Goal: Task Accomplishment & Management: Complete application form

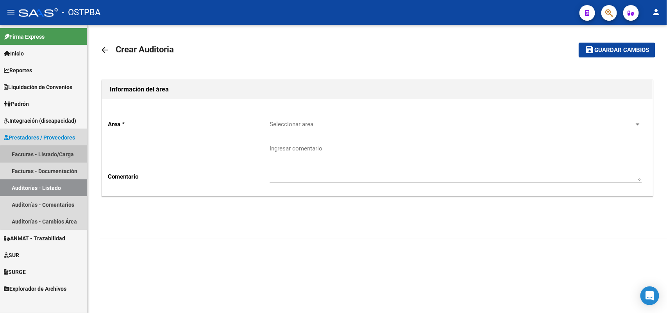
click at [61, 155] on link "Facturas - Listado/Carga" at bounding box center [43, 154] width 87 height 17
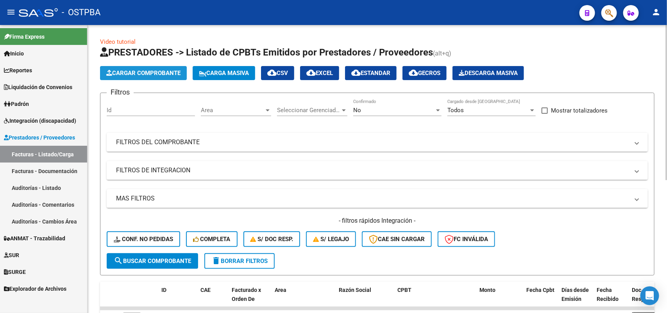
click at [156, 73] on span "Cargar Comprobante" at bounding box center [143, 73] width 74 height 7
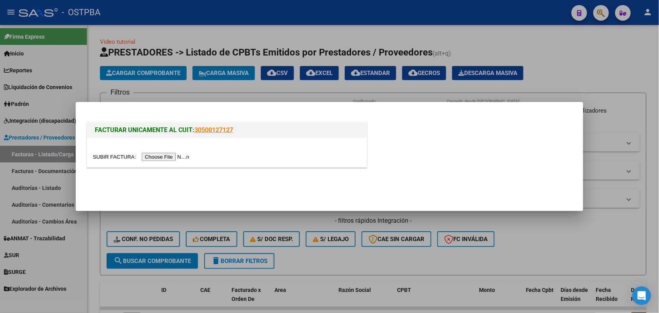
click at [189, 157] on input "file" at bounding box center [142, 157] width 99 height 8
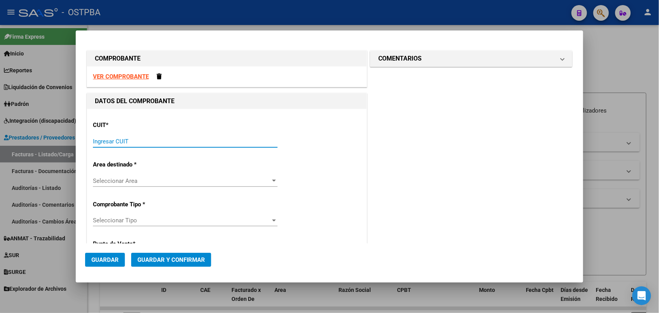
click at [109, 141] on input "Ingresar CUIT" at bounding box center [185, 141] width 185 height 7
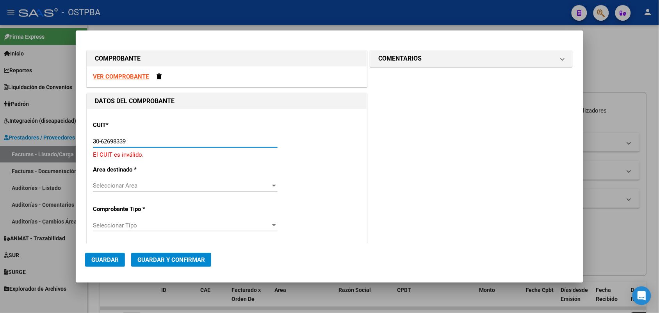
type input "30-62698339-8"
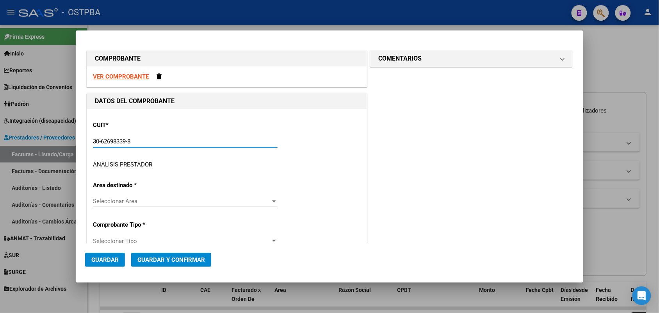
type input "158"
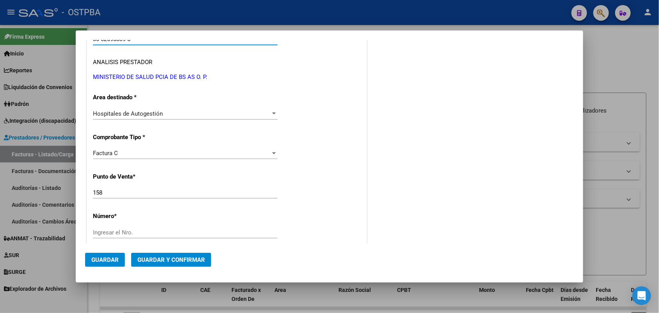
scroll to position [146, 0]
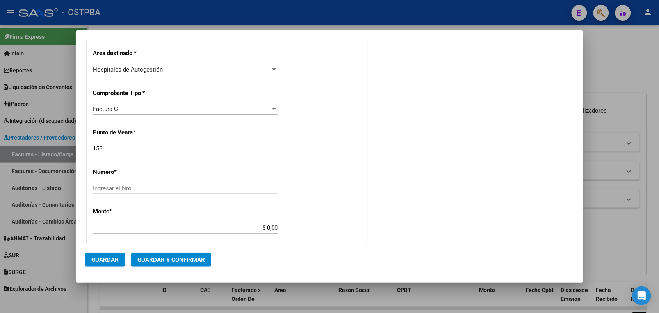
type input "30-62698339-8"
drag, startPoint x: 106, startPoint y: 150, endPoint x: 88, endPoint y: 153, distance: 18.3
click at [88, 153] on div "CUIT * 30-62698339-8 Ingresar CUIT ANALISIS PRESTADOR MINISTERIO DE SALUD PCIA …" at bounding box center [227, 240] width 280 height 554
type input "156"
click at [100, 190] on input "Ingresar el Nro." at bounding box center [185, 188] width 185 height 7
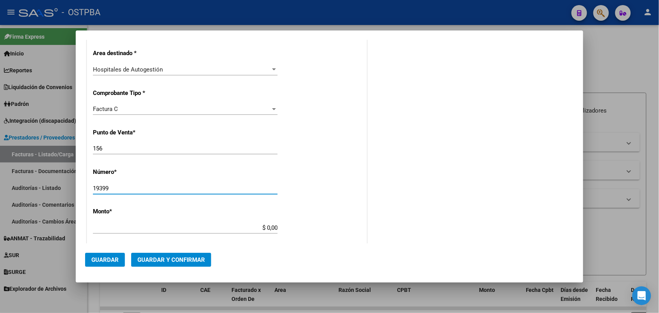
type input "19399"
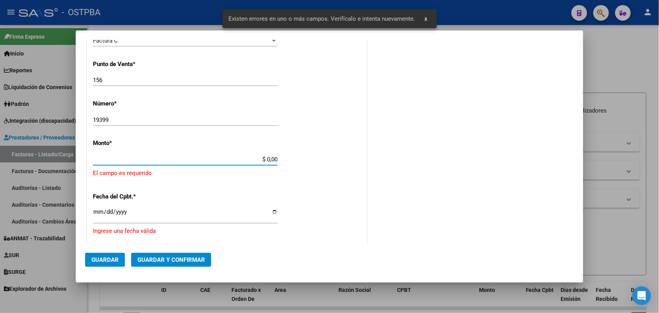
drag, startPoint x: 252, startPoint y: 227, endPoint x: 289, endPoint y: 227, distance: 37.1
click at [289, 227] on div "CUIT * 30-62698339-8 Ingresar CUIT ANALISIS PRESTADOR MINISTERIO DE SALUD PCIA …" at bounding box center [227, 180] width 280 height 572
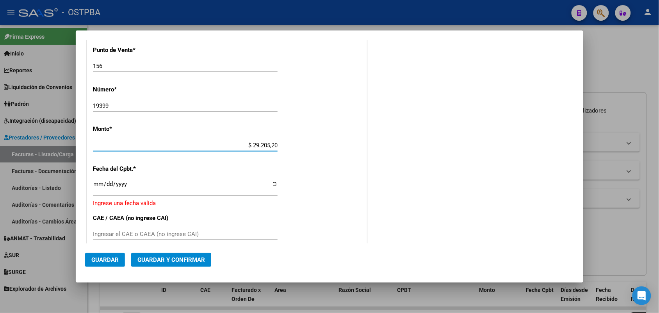
type input "$ 292.052,00"
click at [95, 184] on input "Ingresar la fecha" at bounding box center [185, 187] width 185 height 12
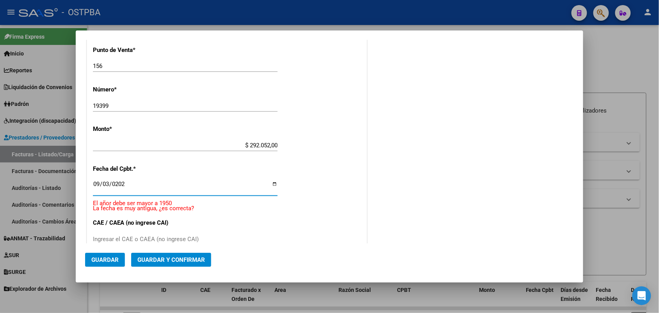
type input "[DATE]"
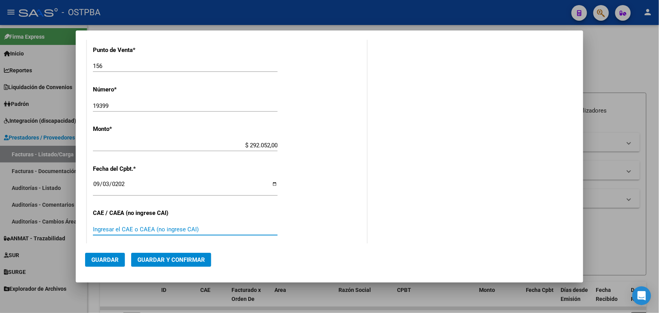
click at [100, 231] on input "Ingresar el CAE o CAEA (no ingrese CAI)" at bounding box center [185, 229] width 185 height 7
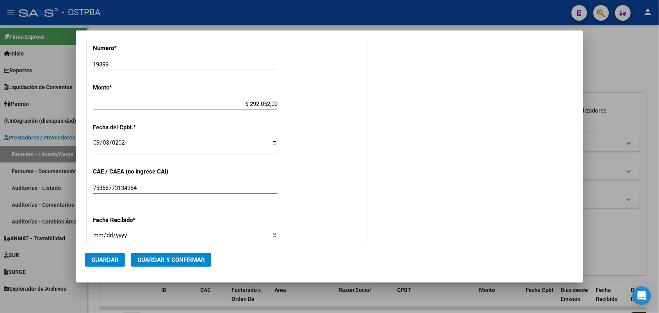
scroll to position [326, 0]
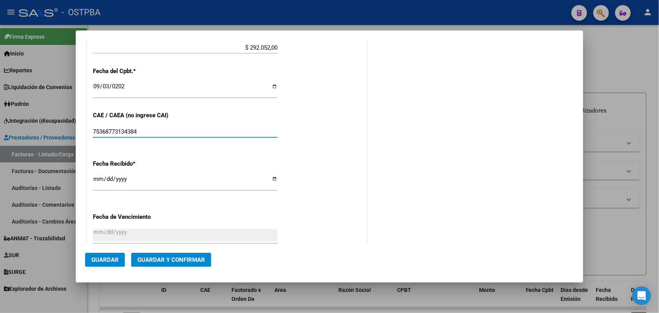
type input "75368773134384"
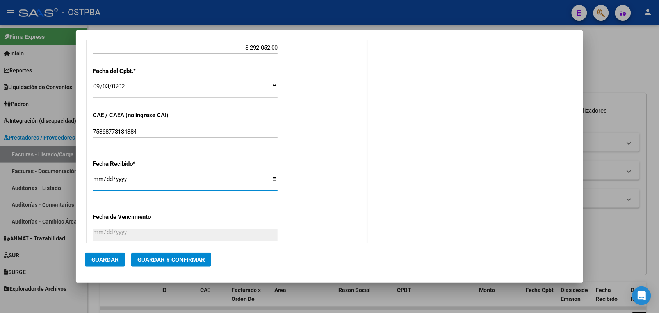
click at [96, 182] on input "[DATE]" at bounding box center [185, 182] width 185 height 12
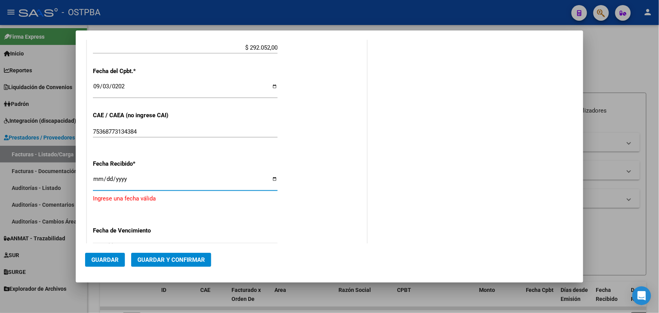
type input "[DATE]"
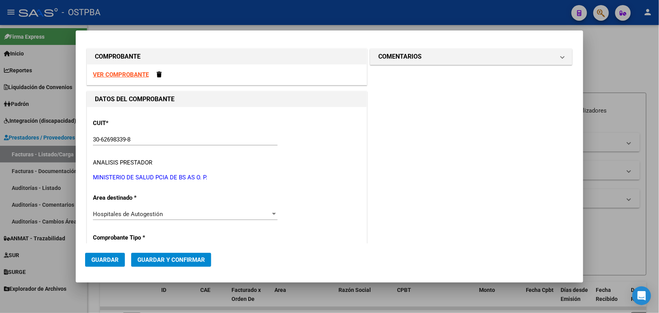
scroll to position [0, 0]
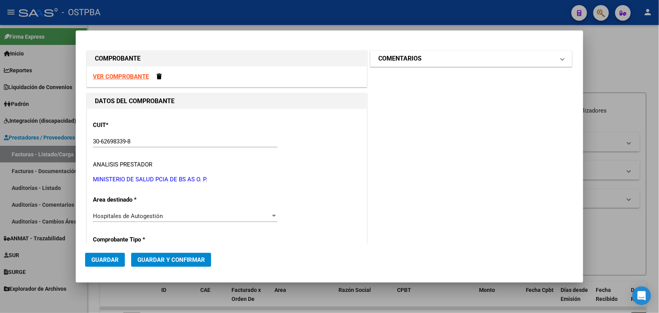
click at [561, 59] on span at bounding box center [562, 58] width 3 height 9
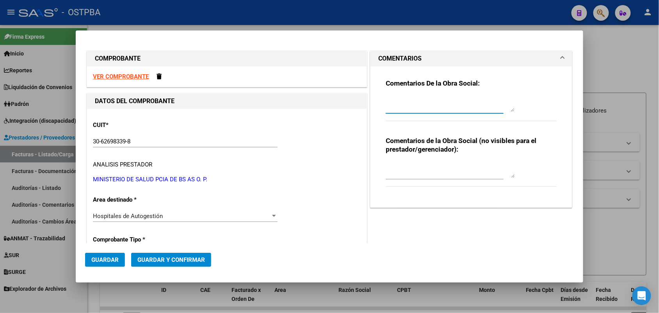
drag, startPoint x: 412, startPoint y: 109, endPoint x: 440, endPoint y: 98, distance: 30.1
click at [419, 106] on textarea at bounding box center [450, 104] width 129 height 16
type textarea "HR 127164"
click at [106, 260] on span "Guardar" at bounding box center [104, 259] width 27 height 7
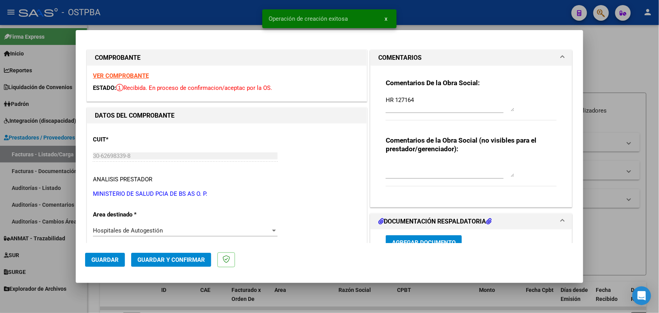
type input "[DATE]"
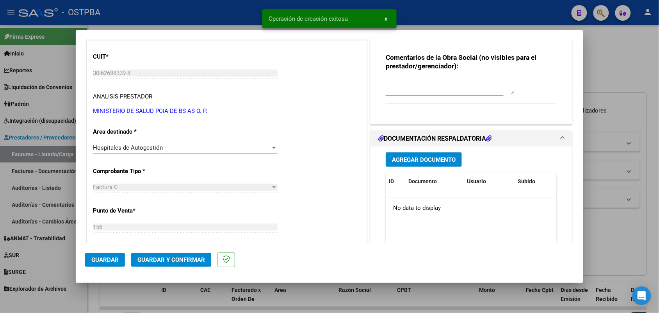
scroll to position [98, 0]
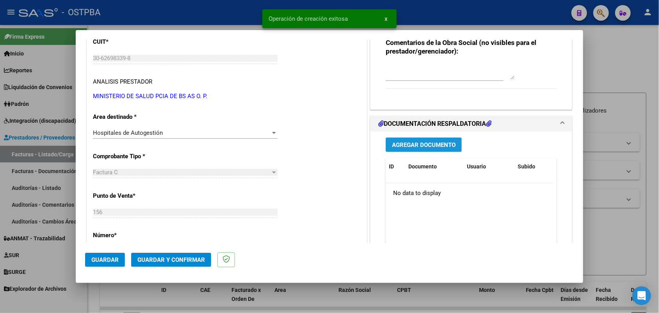
click at [421, 142] on span "Agregar Documento" at bounding box center [424, 144] width 64 height 7
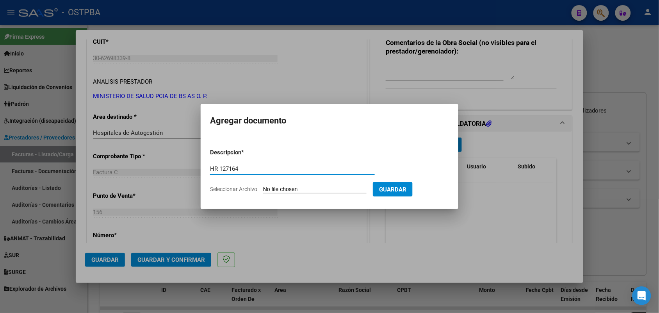
type input "HR 127164"
click at [268, 187] on input "Seleccionar Archivo" at bounding box center [314, 189] width 103 height 7
type input "C:\fakepath\HR 127164.pdf"
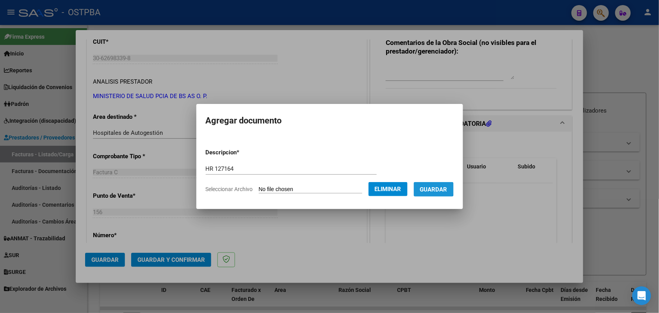
click at [438, 187] on span "Guardar" at bounding box center [433, 189] width 27 height 7
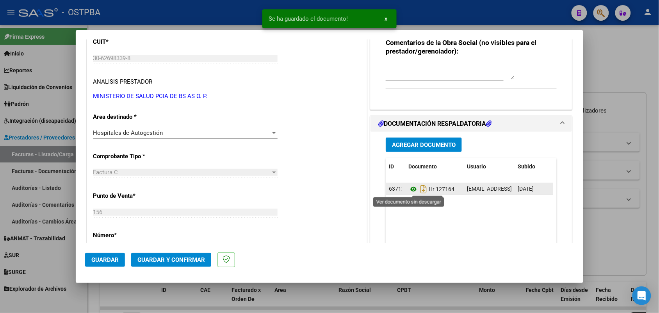
click at [408, 189] on icon at bounding box center [413, 188] width 10 height 9
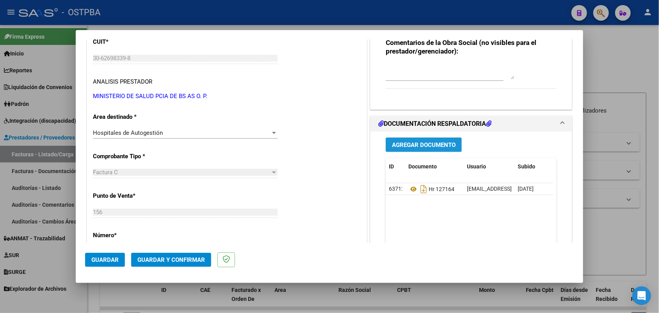
click at [407, 143] on span "Agregar Documento" at bounding box center [424, 144] width 64 height 7
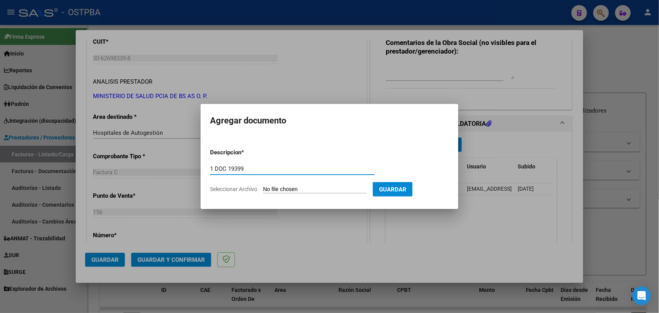
type input "1 DOC 19399"
click at [264, 190] on input "Seleccionar Archivo" at bounding box center [314, 189] width 103 height 7
type input "C:\fakepath\1 DOC 19399.pdf"
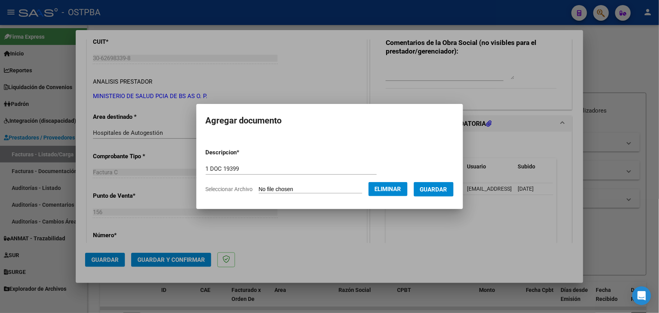
click at [435, 189] on span "Guardar" at bounding box center [433, 189] width 27 height 7
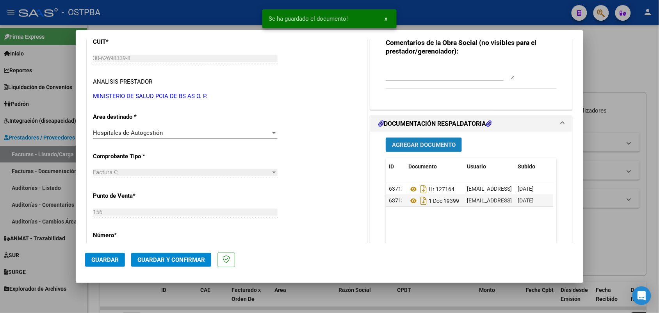
click at [414, 145] on span "Agregar Documento" at bounding box center [424, 144] width 64 height 7
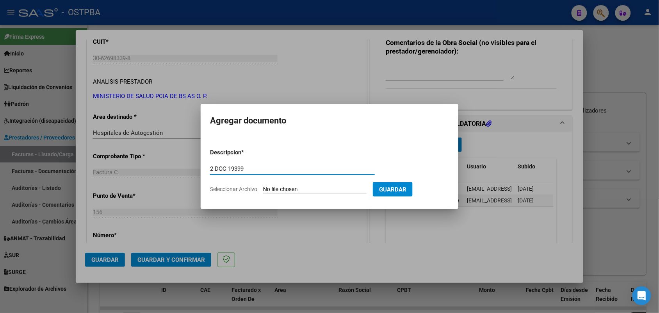
type input "2 DOC 19399"
click at [270, 188] on input "Seleccionar Archivo" at bounding box center [314, 189] width 103 height 7
type input "C:\fakepath\2 DOC 19399.pdf"
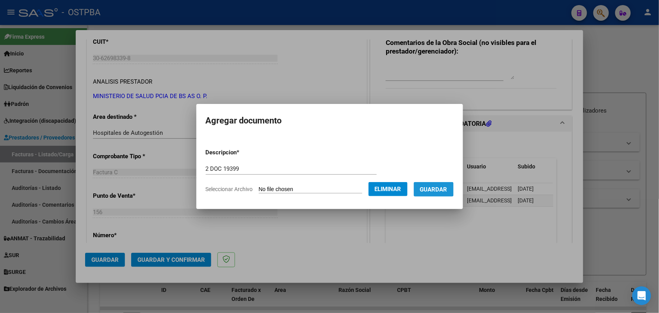
click at [434, 186] on span "Guardar" at bounding box center [433, 189] width 27 height 7
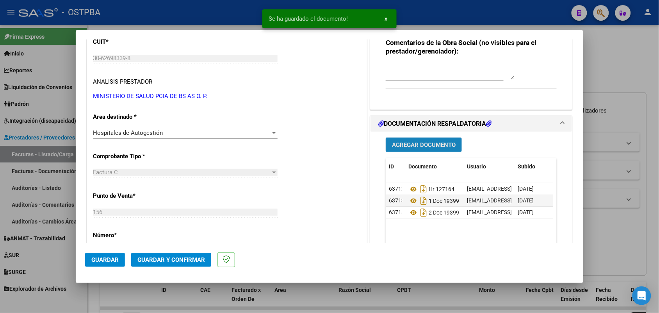
click at [396, 145] on span "Agregar Documento" at bounding box center [424, 144] width 64 height 7
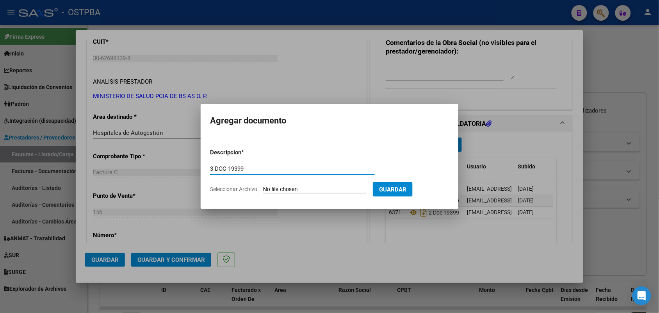
type input "3 DOC 19399"
click at [272, 189] on input "Seleccionar Archivo" at bounding box center [314, 189] width 103 height 7
type input "C:\fakepath\3 DOC 19399.pdf"
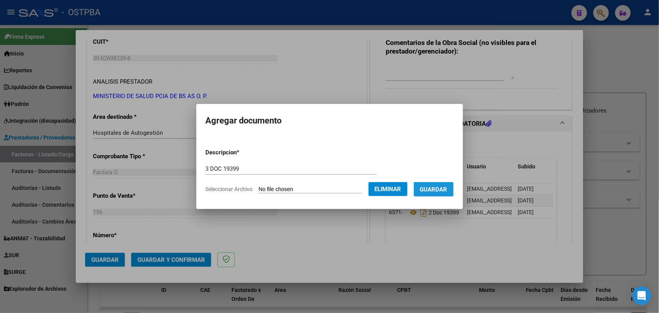
click at [441, 188] on span "Guardar" at bounding box center [433, 189] width 27 height 7
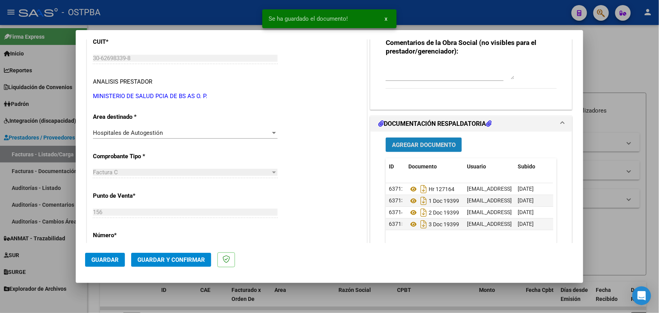
click at [393, 145] on span "Agregar Documento" at bounding box center [424, 144] width 64 height 7
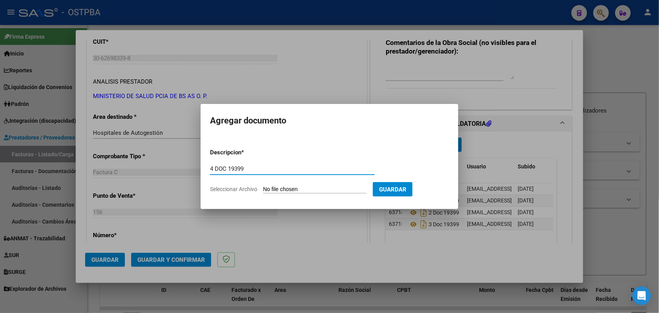
type input "4 DOC 19399"
click at [271, 190] on input "Seleccionar Archivo" at bounding box center [314, 189] width 103 height 7
type input "C:\fakepath\4 DOC 19399.pdf"
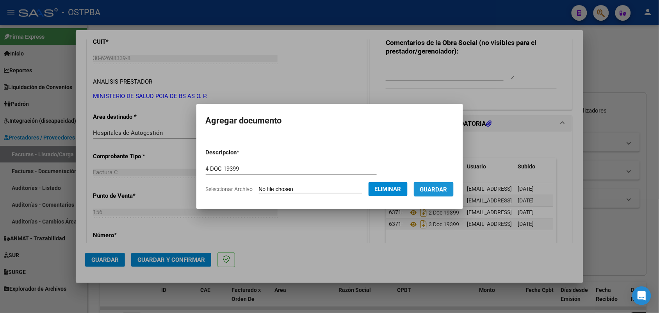
click at [442, 189] on span "Guardar" at bounding box center [433, 189] width 27 height 7
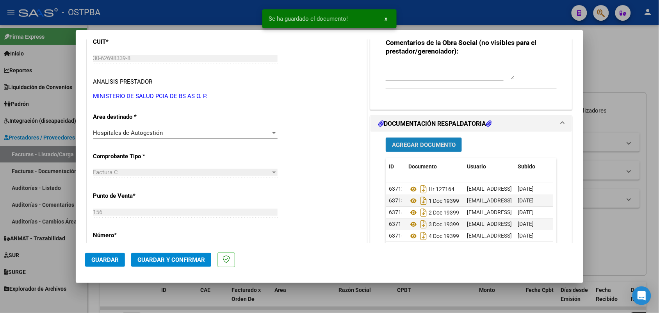
click at [414, 143] on span "Agregar Documento" at bounding box center [424, 144] width 64 height 7
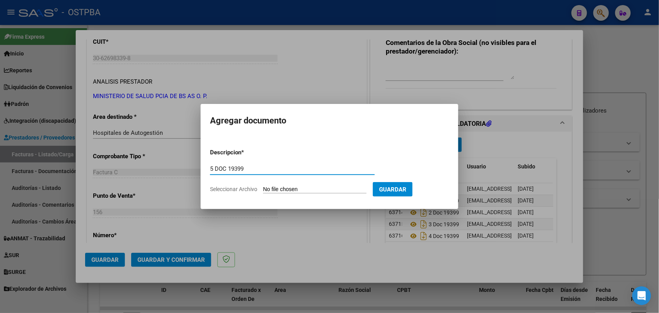
type input "5 DOC 19399"
click at [269, 191] on input "Seleccionar Archivo" at bounding box center [314, 189] width 103 height 7
type input "C:\fakepath\5 DOC 19399.pdf"
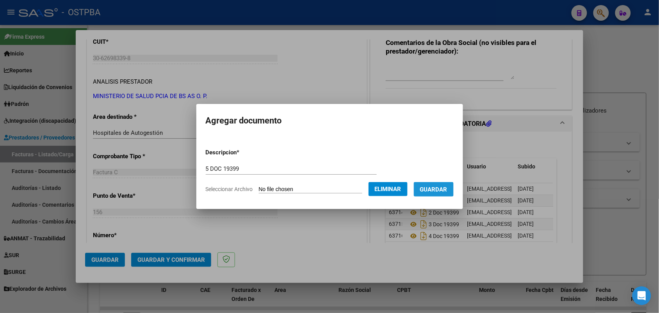
click at [438, 186] on span "Guardar" at bounding box center [433, 189] width 27 height 7
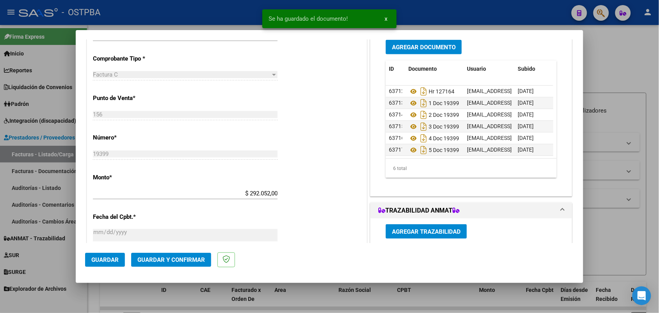
scroll to position [8, 0]
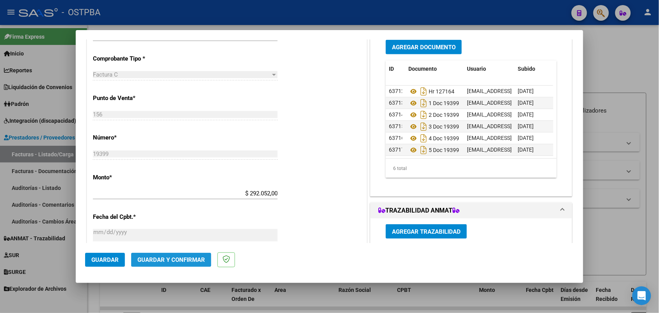
click at [171, 258] on span "Guardar y Confirmar" at bounding box center [171, 259] width 68 height 7
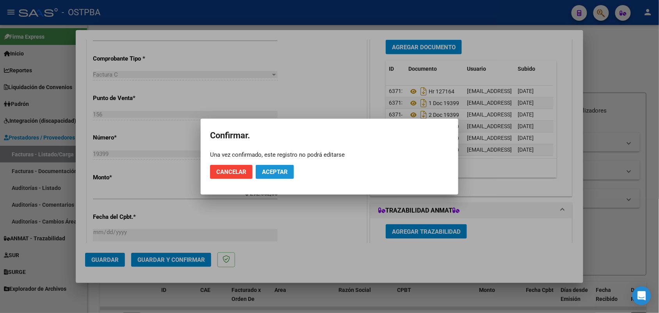
click at [276, 168] on span "Aceptar" at bounding box center [275, 171] width 26 height 7
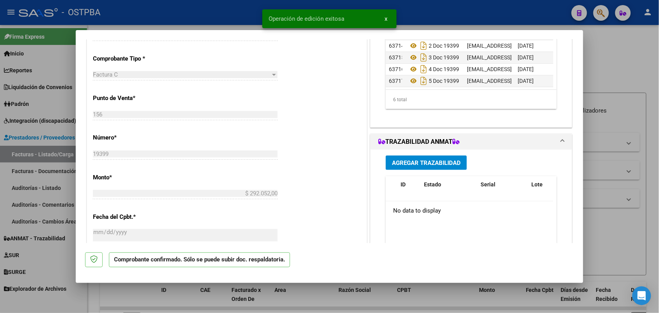
click at [63, 165] on div at bounding box center [329, 156] width 659 height 313
type input "$ 0,00"
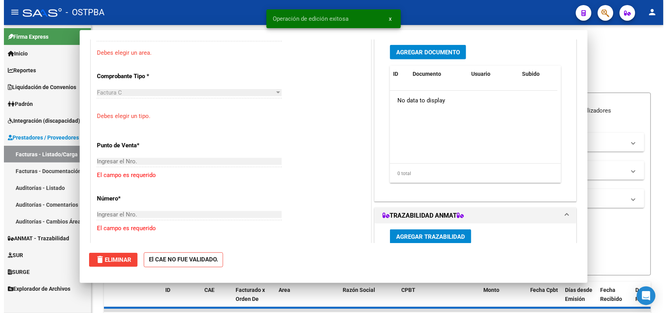
scroll to position [0, 0]
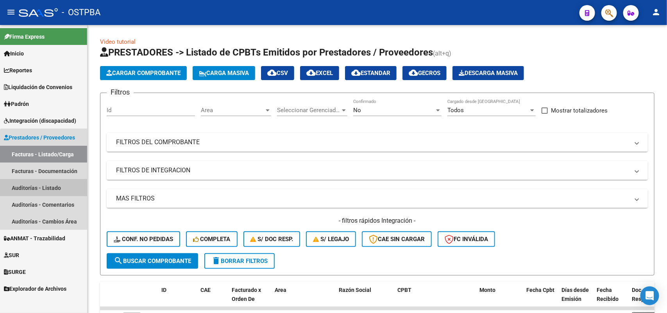
click at [44, 186] on link "Auditorías - Listado" at bounding box center [43, 187] width 87 height 17
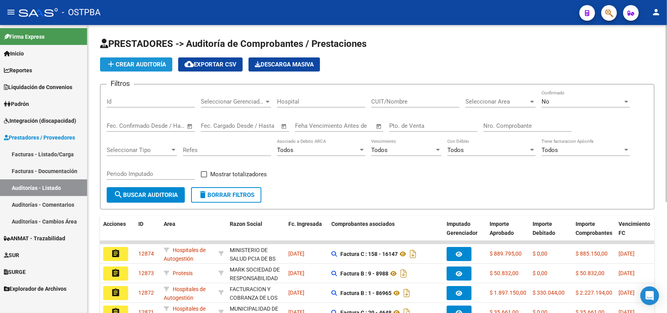
click at [141, 62] on span "add Crear Auditoría" at bounding box center [136, 64] width 60 height 7
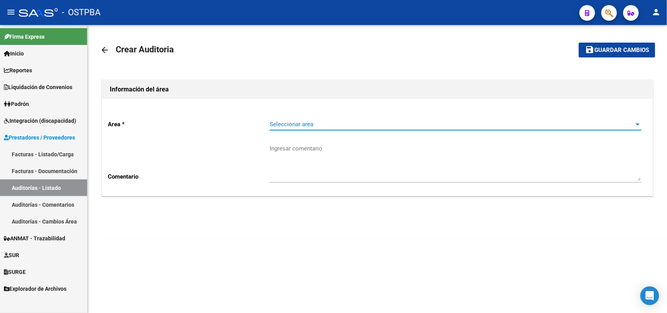
click at [317, 125] on span "Seleccionar area" at bounding box center [451, 124] width 365 height 7
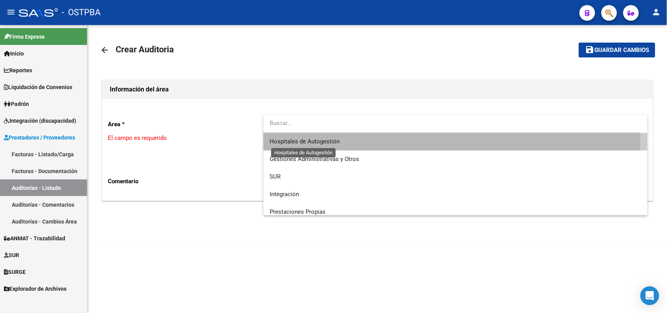
click at [311, 143] on span "Hospitales de Autogestión" at bounding box center [304, 141] width 70 height 7
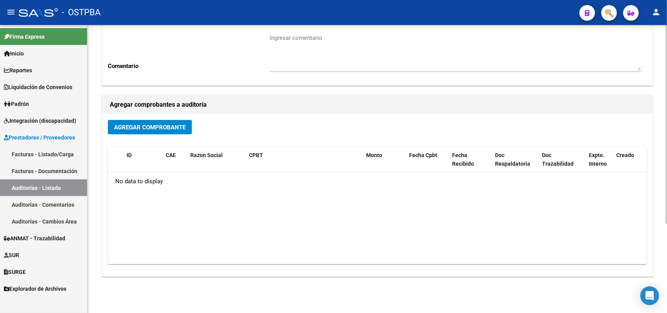
scroll to position [129, 0]
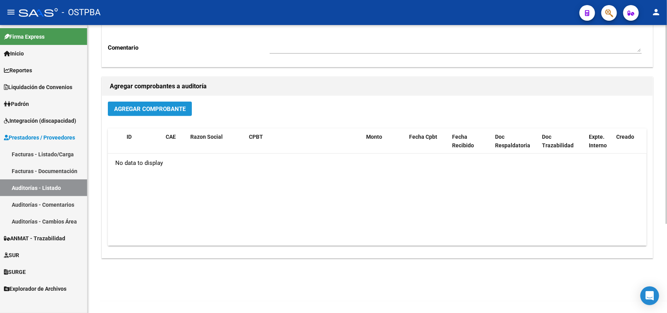
click at [169, 110] on span "Agregar Comprobante" at bounding box center [149, 108] width 71 height 7
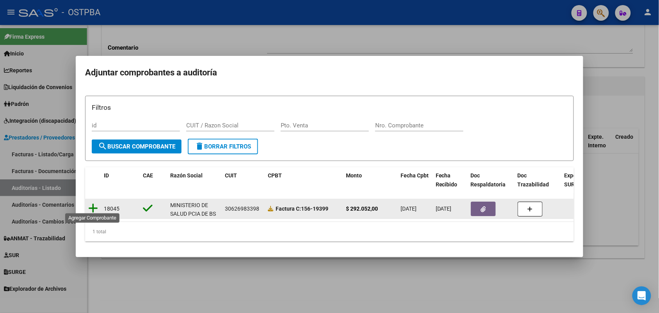
click at [94, 203] on icon at bounding box center [93, 208] width 10 height 11
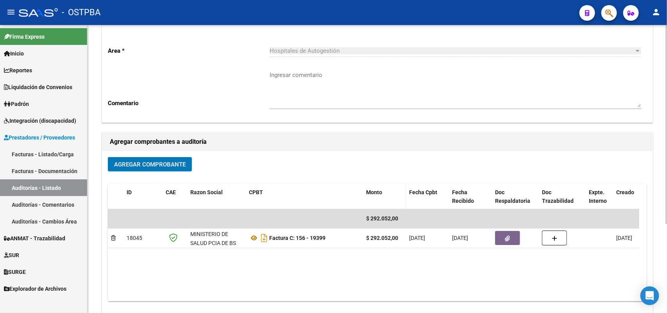
scroll to position [0, 0]
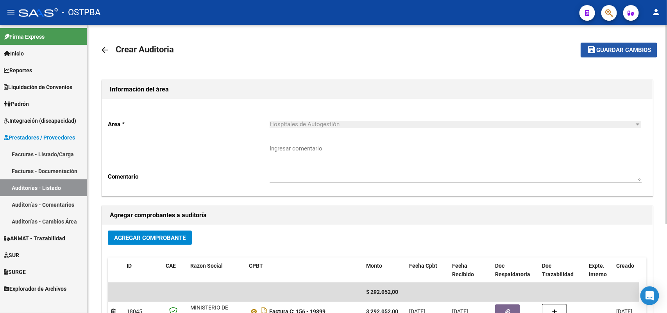
click at [626, 51] on span "Guardar cambios" at bounding box center [623, 50] width 55 height 7
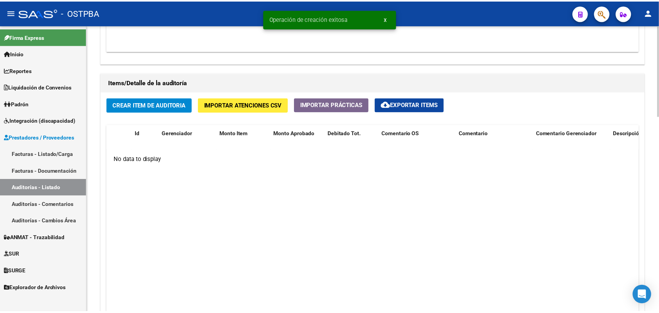
scroll to position [537, 0]
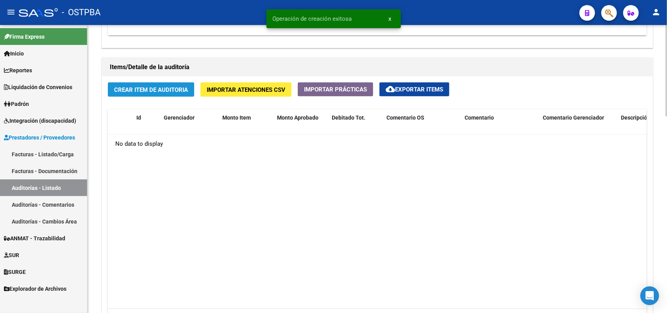
click at [146, 91] on span "Crear Item de Auditoria" at bounding box center [151, 89] width 74 height 7
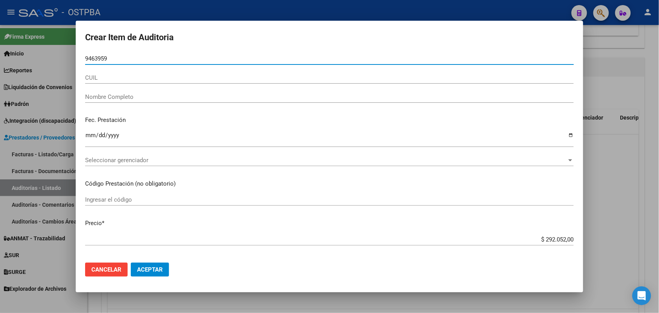
type input "94639590"
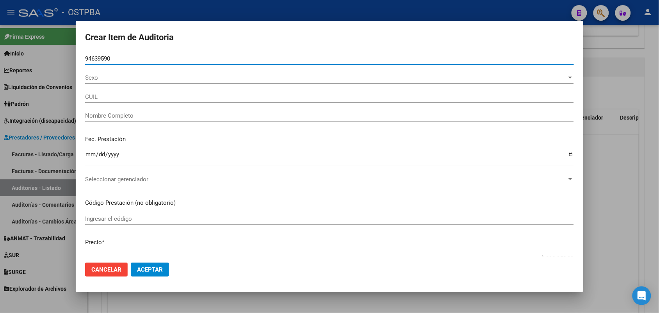
type input "27946395906"
type input "ALVARENGA MARIA TERESA -"
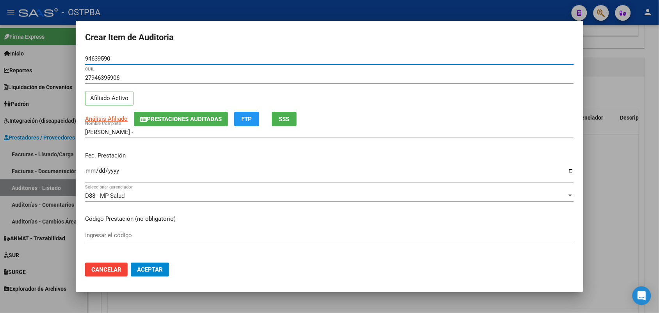
type input "94639590"
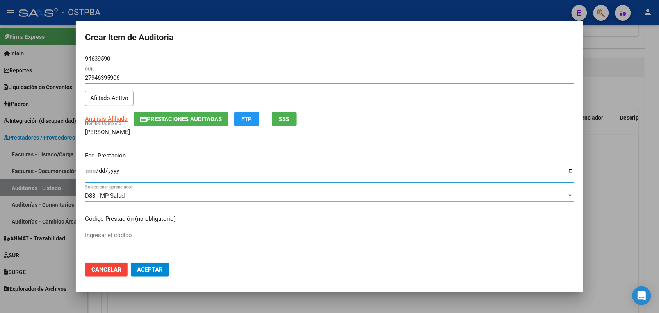
click at [87, 175] on input "Ingresar la fecha" at bounding box center [329, 174] width 489 height 12
type input "2025-07-01"
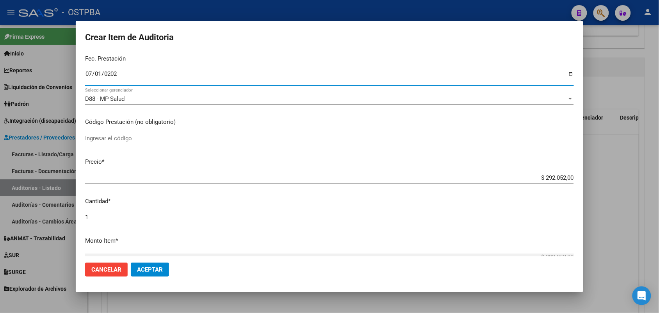
scroll to position [98, 0]
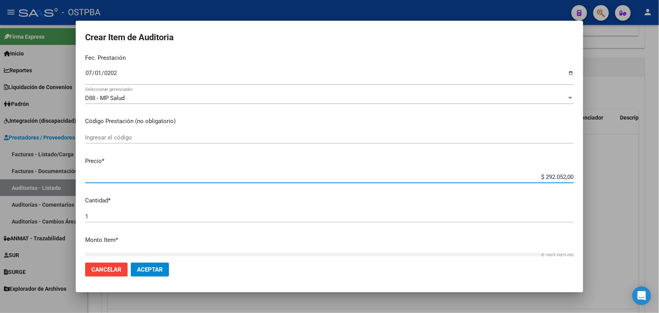
drag, startPoint x: 523, startPoint y: 176, endPoint x: 602, endPoint y: 176, distance: 78.9
click at [602, 176] on div "Crear Item de Auditoria 94639590 Nro Documento 27946395906 CUIL Afiliado Activo…" at bounding box center [329, 156] width 659 height 313
type input "$ 0,01"
type input "$ 0,11"
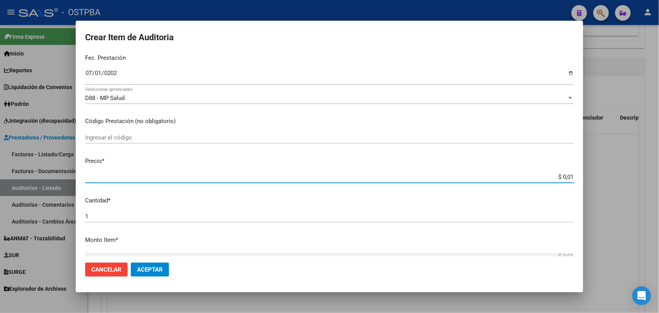
type input "$ 0,11"
type input "$ 1,18"
type input "$ 11,88"
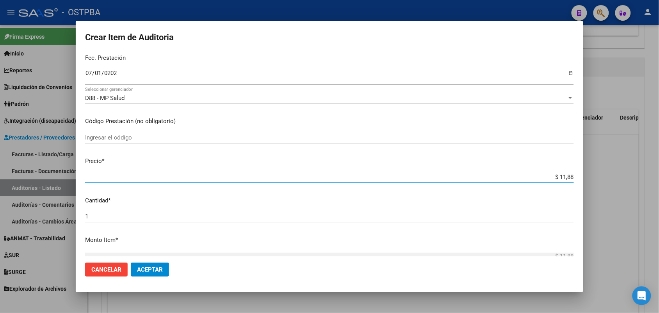
type input "$ 118,89"
type input "$ 1.188,90"
type input "$ 11.889,00"
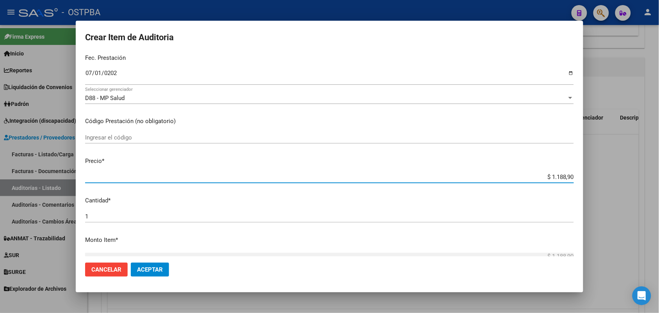
type input "$ 11.889,00"
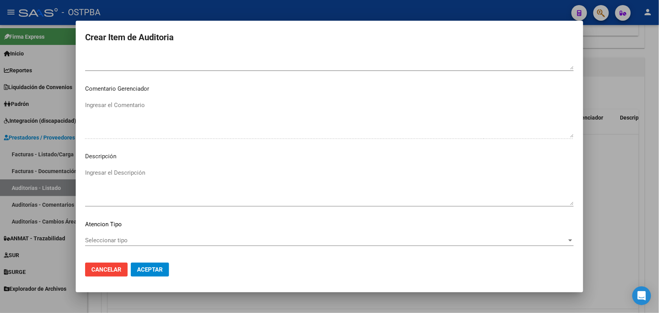
scroll to position [499, 0]
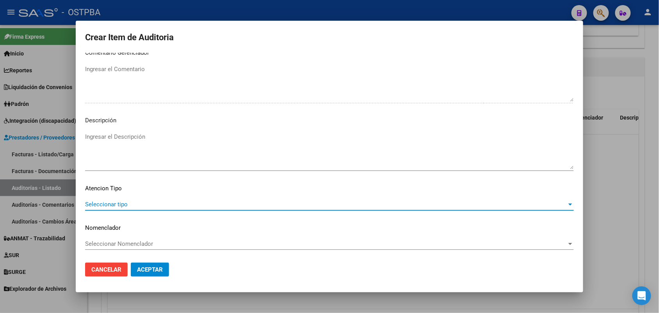
click at [108, 202] on span "Seleccionar tipo" at bounding box center [326, 204] width 482 height 7
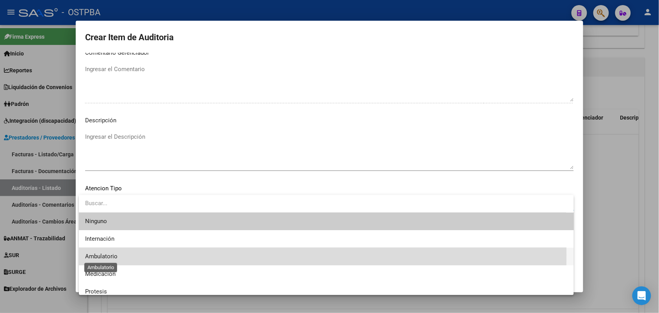
click at [110, 255] on span "Ambulatorio" at bounding box center [101, 256] width 32 height 7
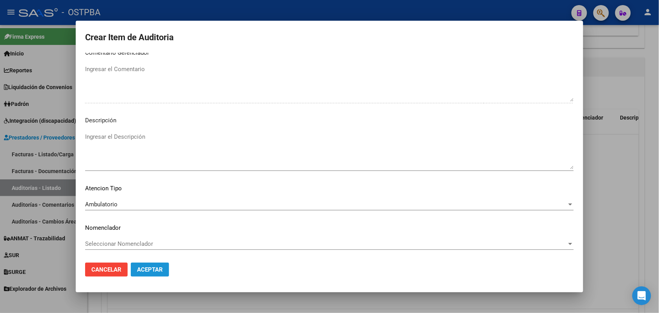
click at [143, 266] on span "Aceptar" at bounding box center [150, 269] width 26 height 7
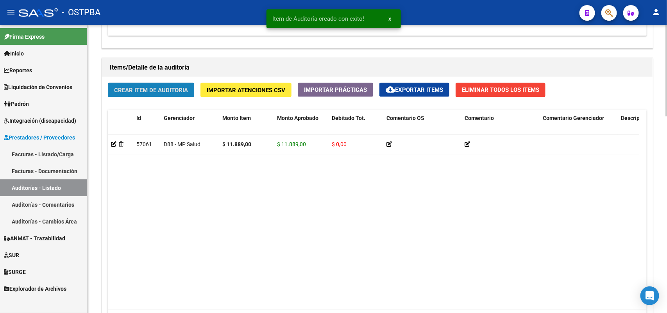
click at [180, 89] on span "Crear Item de Auditoria" at bounding box center [151, 90] width 74 height 7
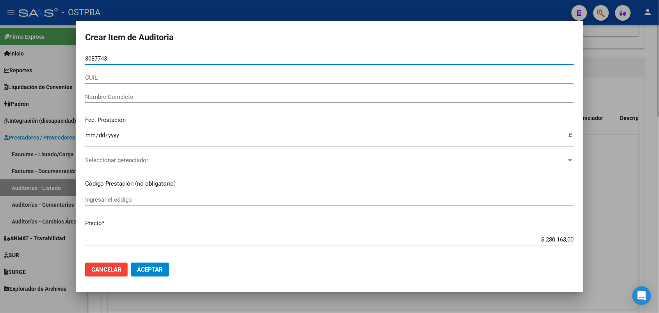
type input "30877432"
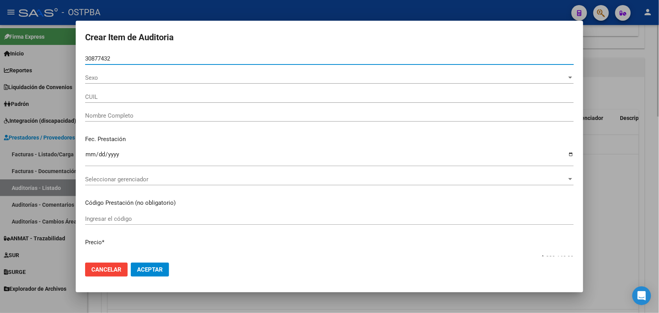
type input "27308774320"
type input "GARRAFFA MARIANA PAULA -"
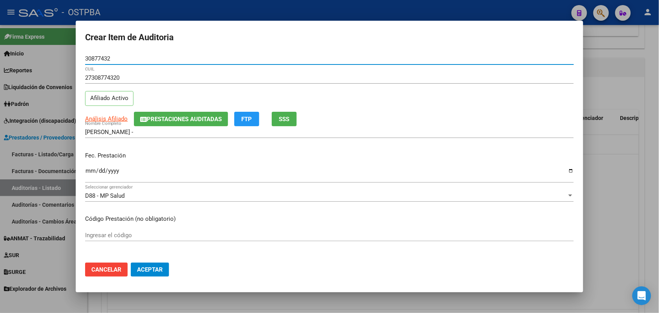
type input "30877432"
click at [90, 175] on input "Ingresar la fecha" at bounding box center [329, 174] width 489 height 12
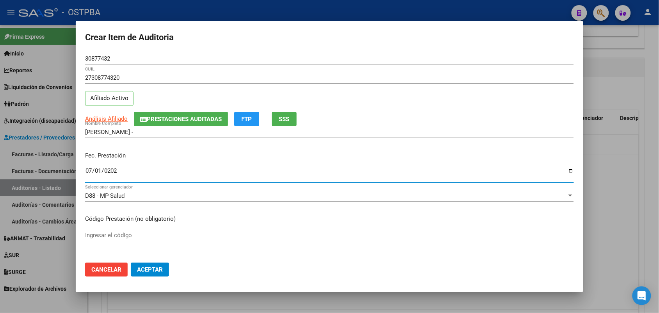
type input "2025-07-01"
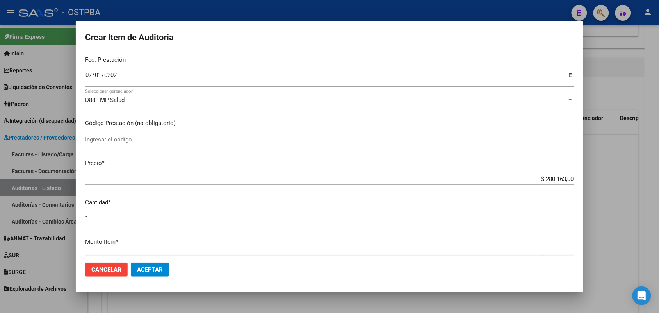
scroll to position [98, 0]
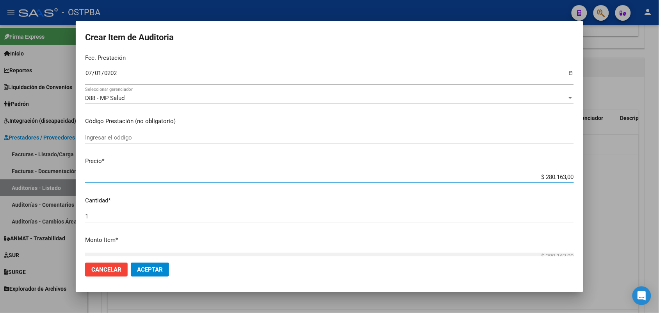
drag, startPoint x: 528, startPoint y: 178, endPoint x: 621, endPoint y: 179, distance: 92.9
click at [621, 179] on div "Crear Item de Auditoria 30877432 Nro Documento 27308774320 CUIL Afiliado Activo…" at bounding box center [329, 156] width 659 height 313
type input "$ 0,07"
type input "$ 0,73"
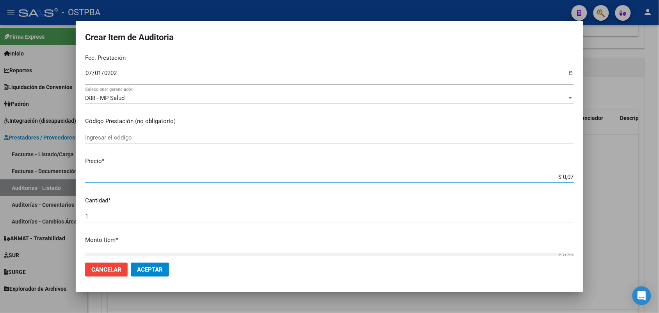
type input "$ 0,73"
type input "$ 7,37"
type input "$ 73,71"
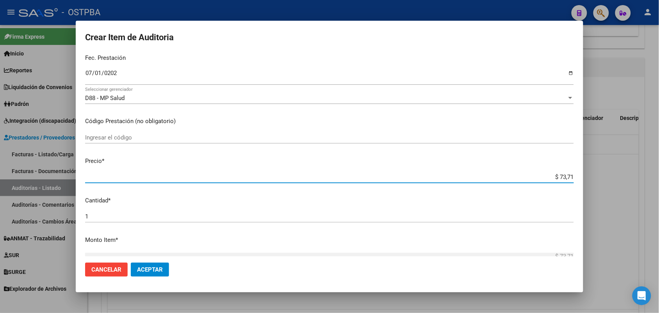
type input "$ 737,10"
type input "$ 7.371,00"
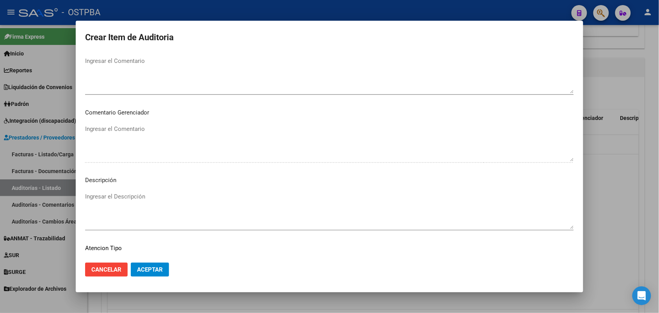
scroll to position [499, 0]
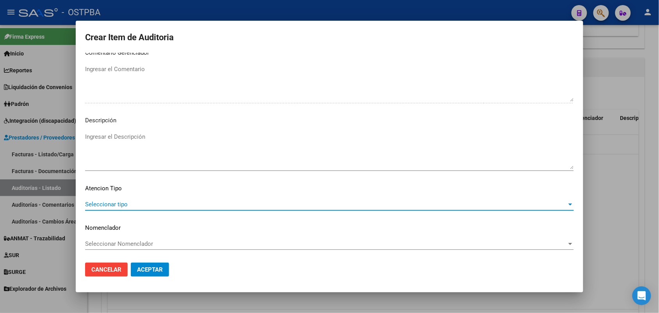
click at [119, 201] on span "Seleccionar tipo" at bounding box center [326, 204] width 482 height 7
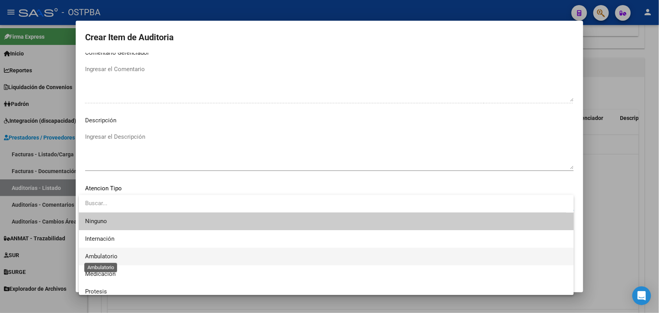
click at [116, 259] on span "Ambulatorio" at bounding box center [101, 256] width 32 height 7
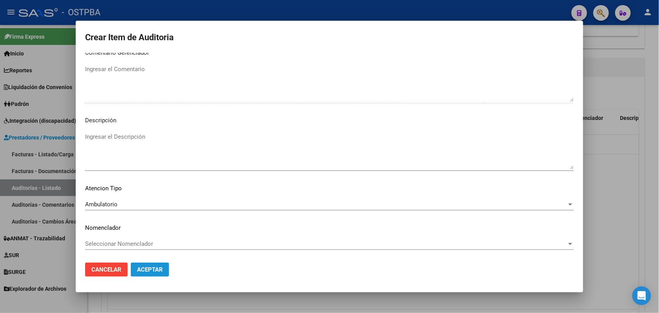
click at [145, 269] on span "Aceptar" at bounding box center [150, 269] width 26 height 7
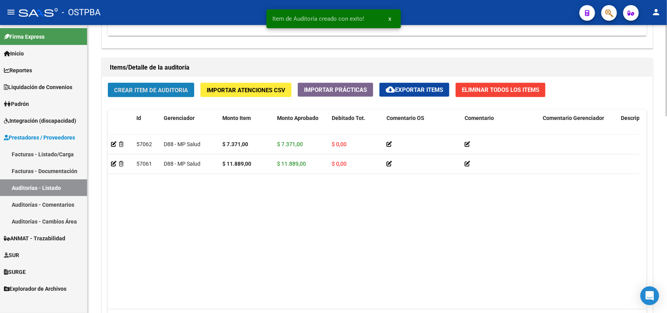
click at [165, 91] on span "Crear Item de Auditoria" at bounding box center [151, 90] width 74 height 7
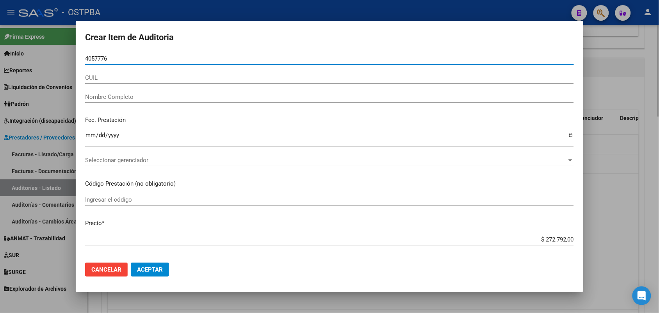
type input "40577768"
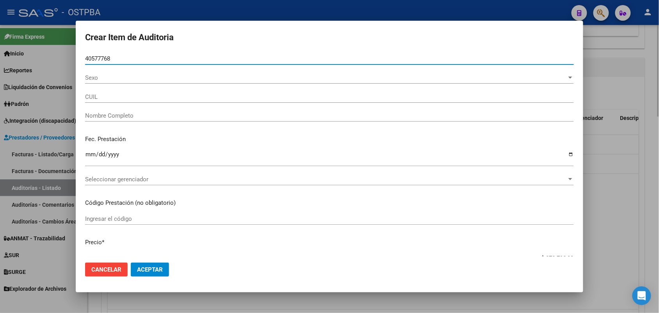
type input "27405777687"
type input "AGUILERA KAREN ABIGAIL -"
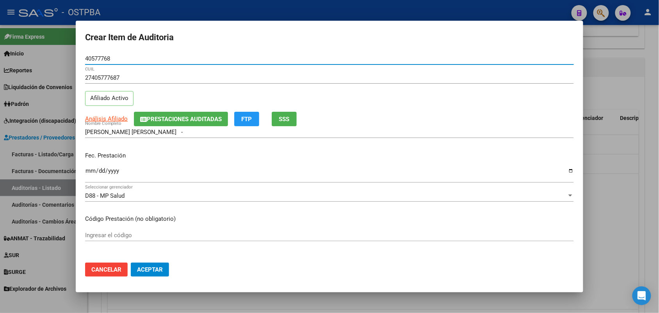
type input "40577768"
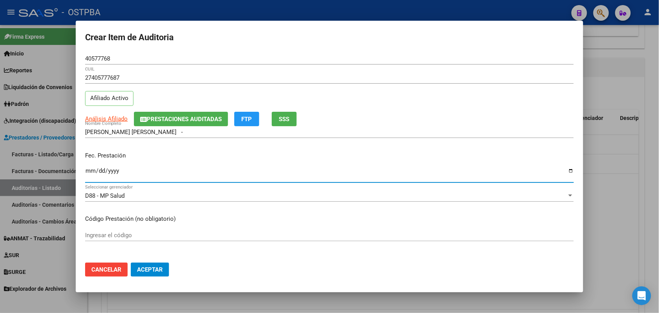
click at [88, 173] on input "Ingresar la fecha" at bounding box center [329, 174] width 489 height 12
type input "2025-07-03"
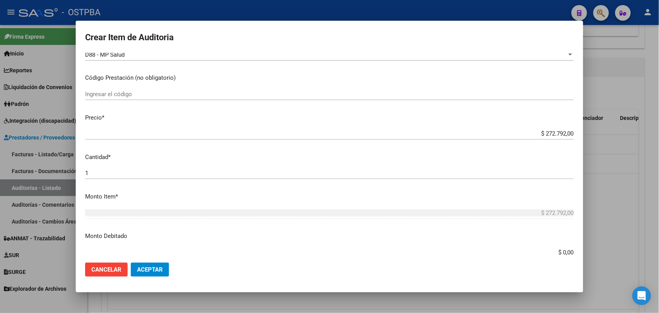
scroll to position [146, 0]
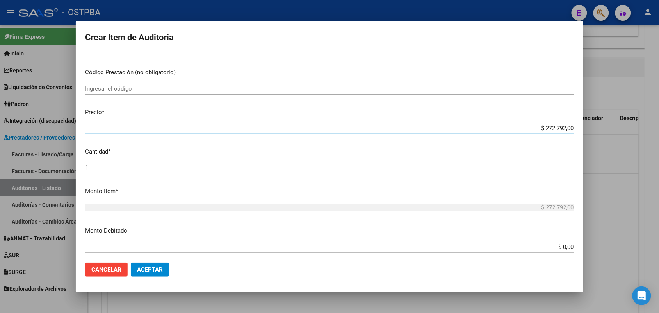
drag, startPoint x: 526, startPoint y: 128, endPoint x: 666, endPoint y: 134, distance: 140.7
click at [659, 134] on html "menu - OSTPBA person Firma Express Inicio Calendario SSS Instructivos Contacto …" at bounding box center [329, 156] width 659 height 313
type input "$ 0,01"
type input "$ 0,11"
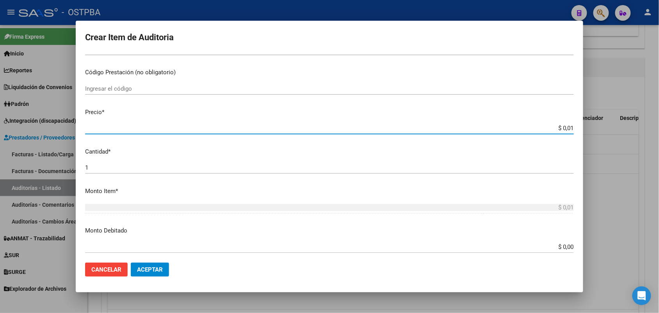
type input "$ 0,11"
type input "$ 1,18"
type input "$ 11,88"
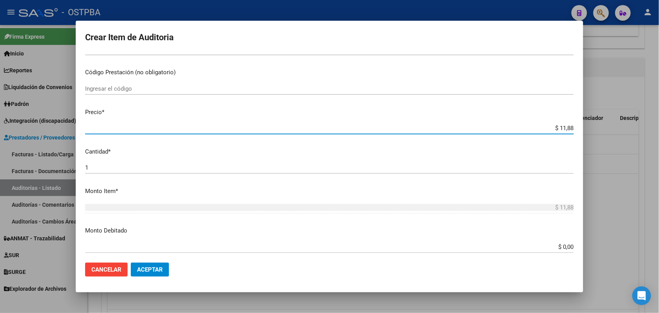
type input "$ 118,89"
type input "$ 1.188,90"
type input "$ 11.889,00"
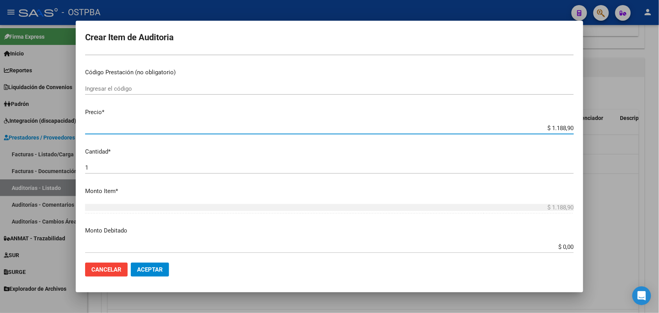
type input "$ 11.889,00"
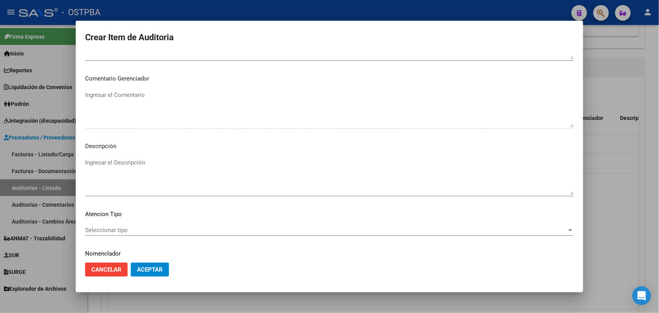
scroll to position [499, 0]
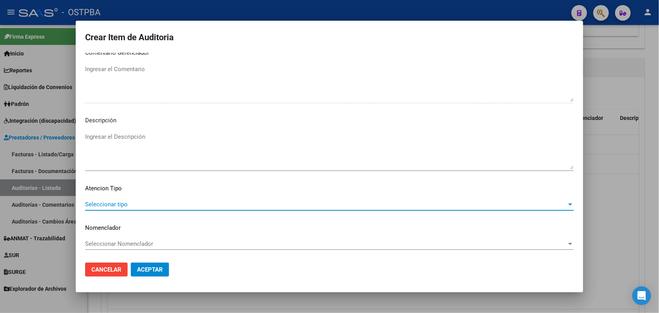
click at [114, 202] on span "Seleccionar tipo" at bounding box center [326, 204] width 482 height 7
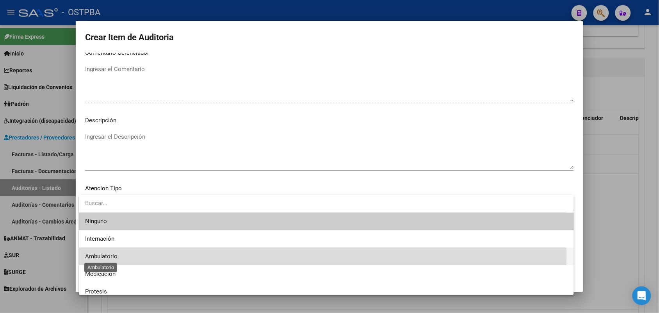
click at [103, 255] on span "Ambulatorio" at bounding box center [101, 256] width 32 height 7
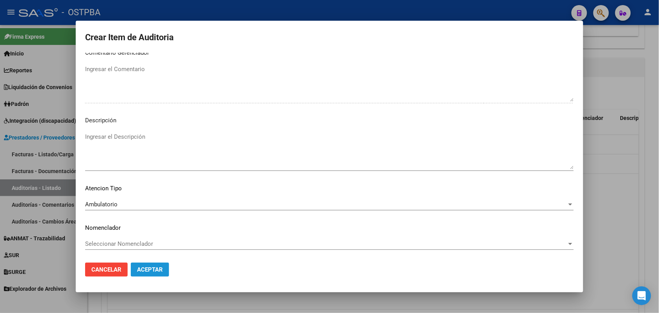
click at [139, 265] on button "Aceptar" at bounding box center [150, 269] width 38 height 14
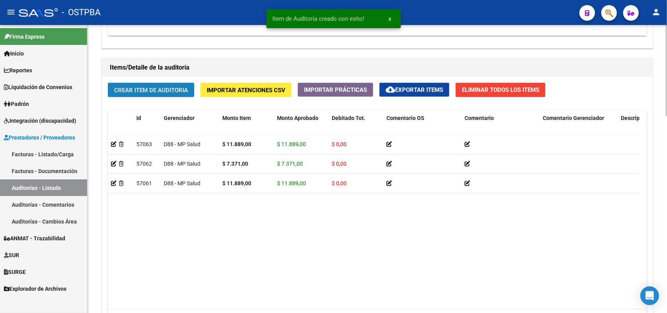
click at [182, 90] on span "Crear Item de Auditoria" at bounding box center [151, 90] width 74 height 7
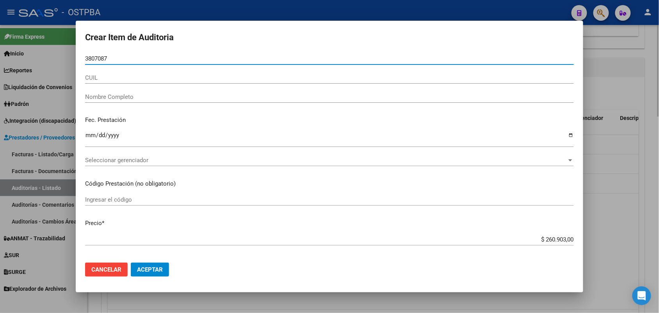
type input "38070872"
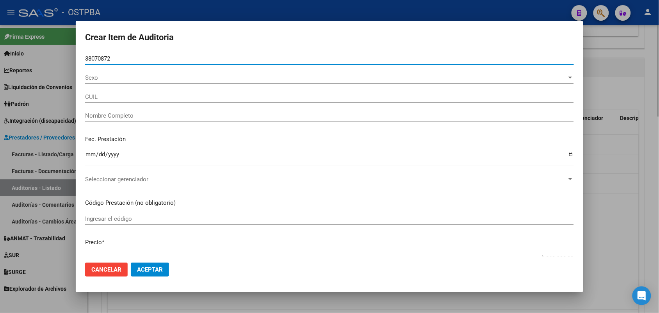
type input "20380708729"
type input "NAVA LEONARDO GASTON"
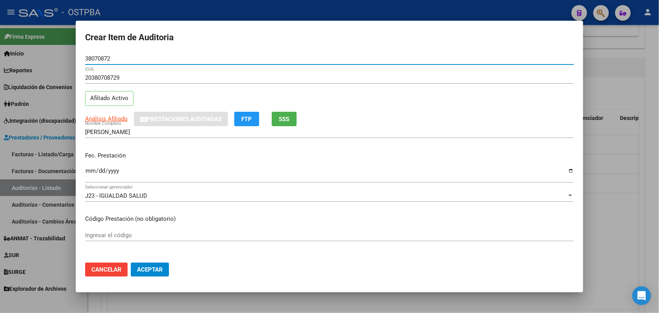
type input "38070872"
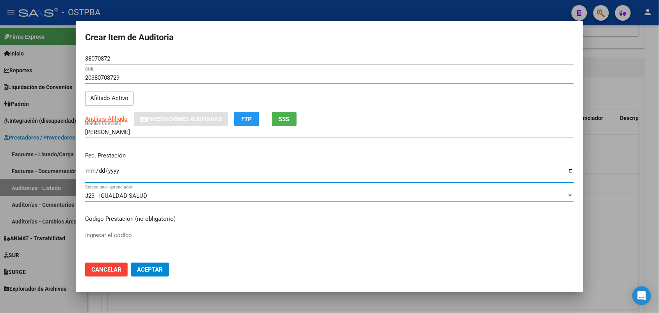
click at [92, 172] on input "Ingresar la fecha" at bounding box center [329, 174] width 489 height 12
type input "2025-07-06"
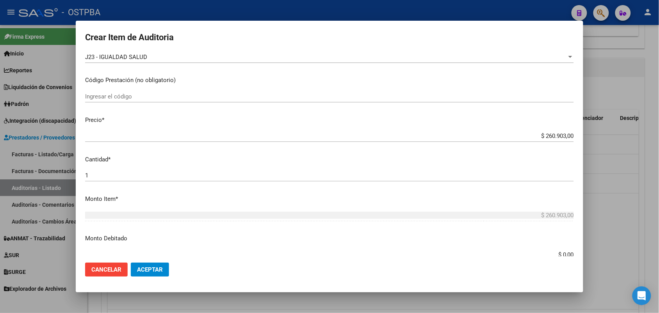
scroll to position [146, 0]
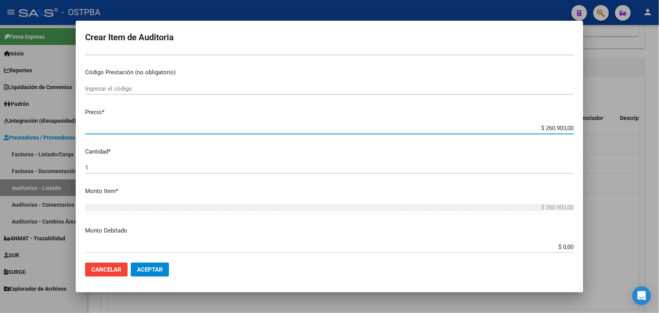
drag, startPoint x: 530, startPoint y: 126, endPoint x: 598, endPoint y: 127, distance: 68.4
click at [598, 127] on div "Crear Item de Auditoria 38070872 Nro Documento 20380708729 CUIL Afiliado Activo…" at bounding box center [329, 156] width 659 height 313
type input "$ 0,01"
type input "$ 0,11"
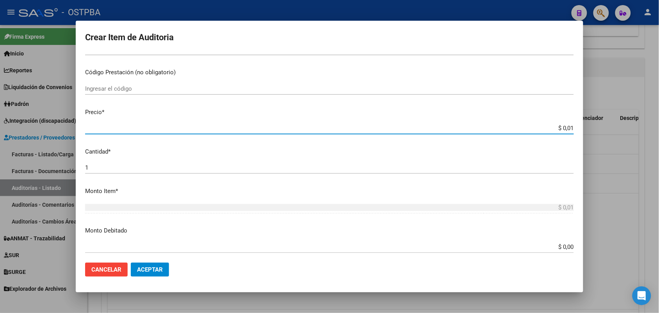
type input "$ 0,11"
type input "$ 1,18"
type input "$ 11,88"
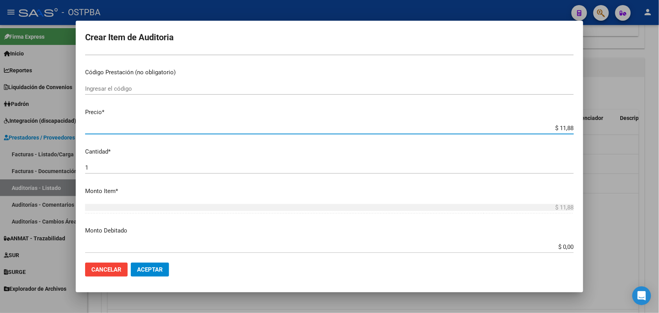
type input "$ 118,89"
type input "$ 1.188,90"
type input "$ 11.889,00"
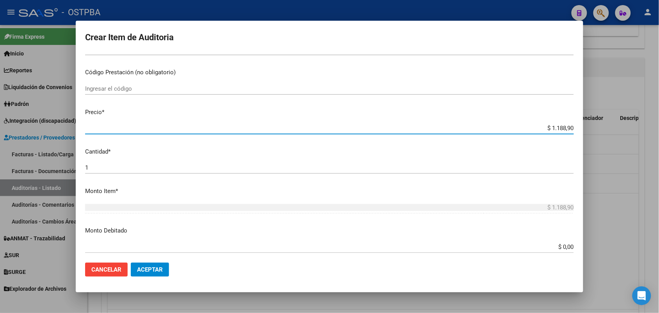
type input "$ 11.889,00"
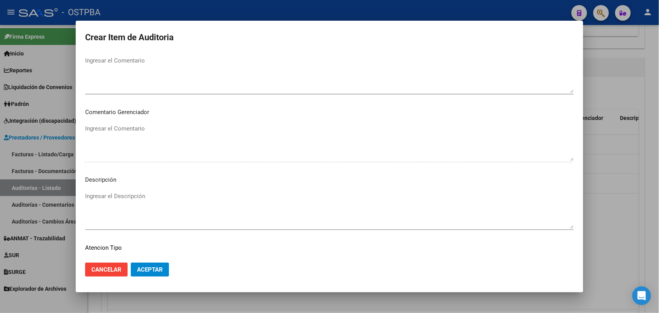
scroll to position [499, 0]
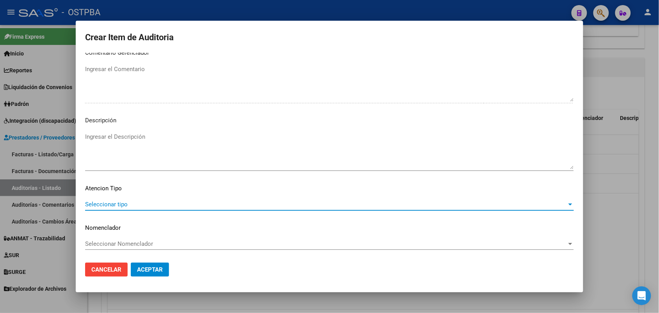
click at [118, 201] on span "Seleccionar tipo" at bounding box center [326, 204] width 482 height 7
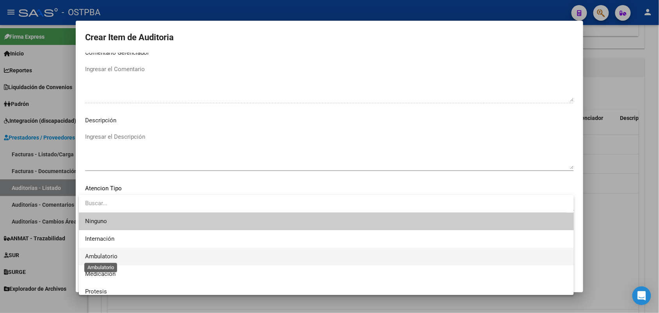
click at [107, 256] on span "Ambulatorio" at bounding box center [101, 256] width 32 height 7
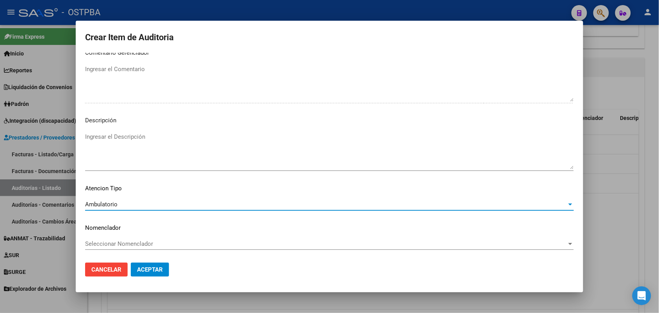
click at [150, 269] on span "Aceptar" at bounding box center [150, 269] width 26 height 7
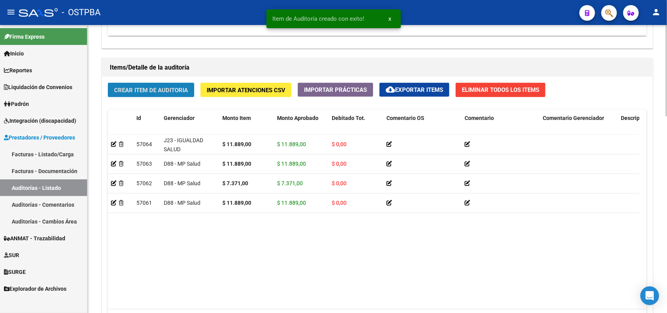
click at [183, 90] on span "Crear Item de Auditoria" at bounding box center [151, 90] width 74 height 7
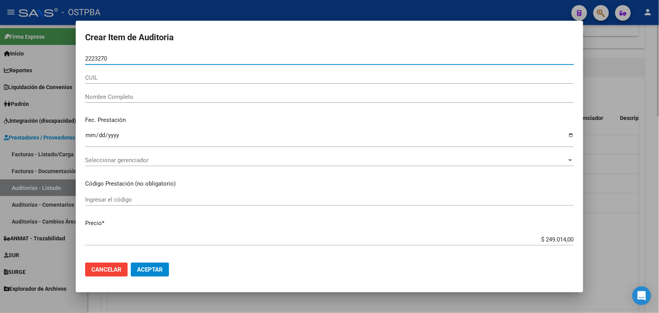
type input "22232702"
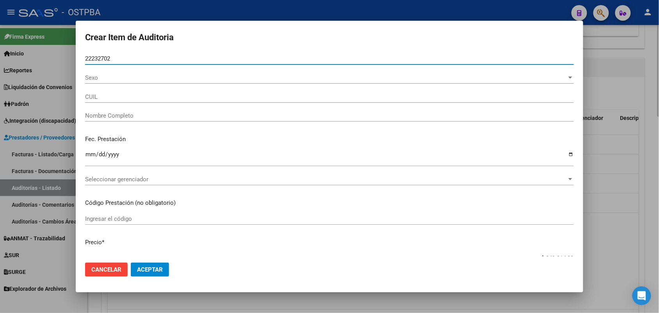
type input "23222327024"
type input "CATIVA SANDRA MONICA -"
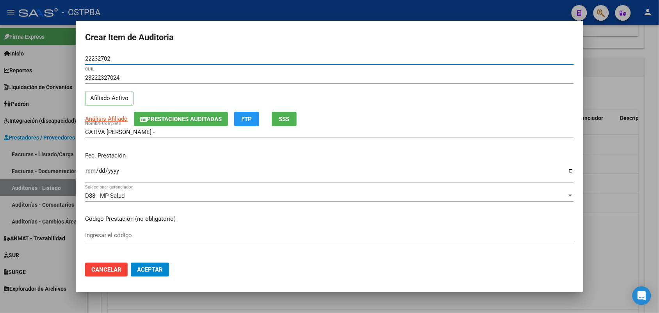
type input "22232702"
click at [92, 173] on input "Ingresar la fecha" at bounding box center [329, 174] width 489 height 12
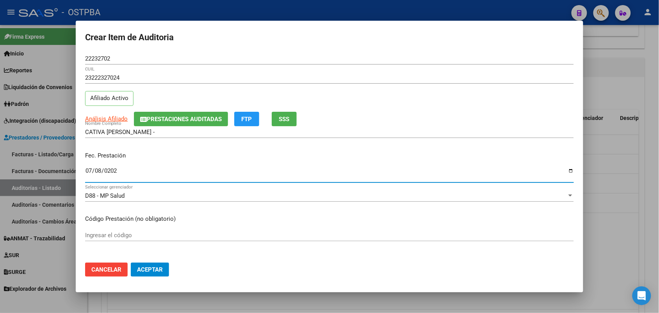
type input "2025-07-08"
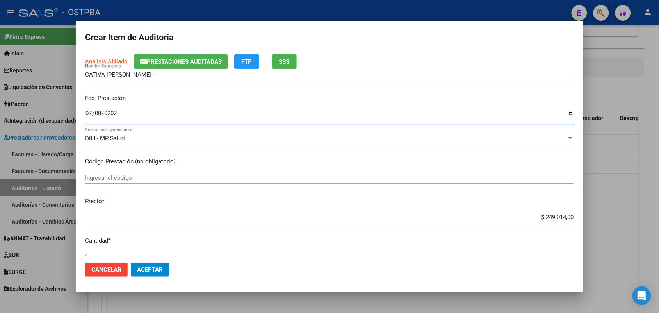
scroll to position [195, 0]
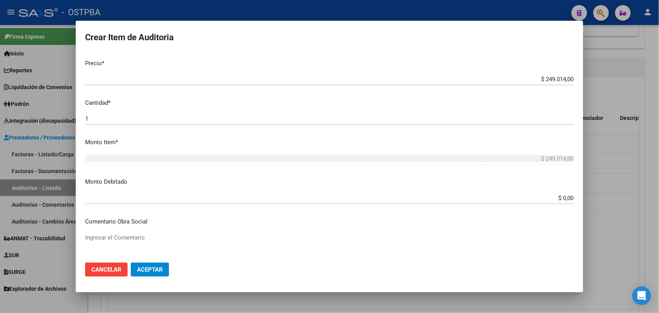
drag, startPoint x: 586, startPoint y: 81, endPoint x: 281, endPoint y: 150, distance: 312.5
click at [278, 151] on mat-dialog-content "22232702 Nro Documento 23222327024 CUIL Afiliado Activo Análisis Afiliado Prest…" at bounding box center [330, 154] width 508 height 203
drag, startPoint x: 390, startPoint y: 154, endPoint x: 332, endPoint y: 126, distance: 64.4
click at [332, 126] on div "1 Ingresar la cantidad" at bounding box center [329, 122] width 489 height 19
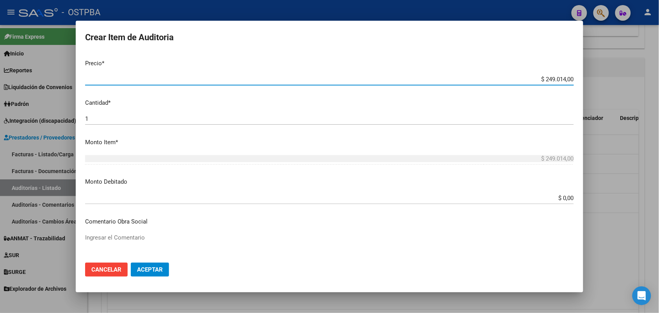
drag, startPoint x: 528, startPoint y: 78, endPoint x: 597, endPoint y: 74, distance: 68.8
click at [597, 74] on div "Crear Item de Auditoria 22232702 Nro Documento 23222327024 CUIL Afiliado Activo…" at bounding box center [329, 156] width 659 height 313
type input "$ 0,01"
type input "$ 0,11"
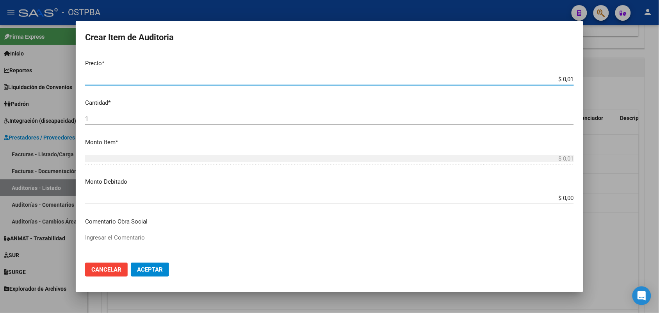
type input "$ 0,11"
type input "$ 1,15"
type input "$ 11,52"
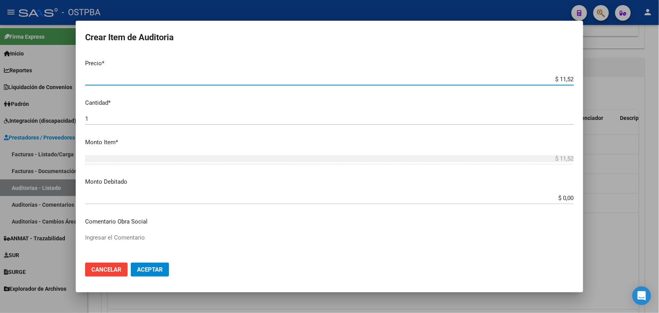
type input "$ 115,26"
type input "$ 1.152,60"
type input "$ 11.526,00"
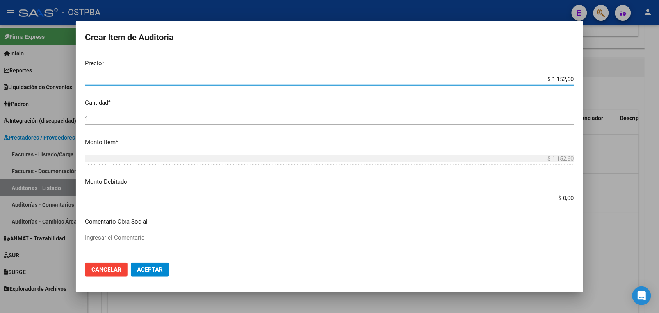
type input "$ 11.526,00"
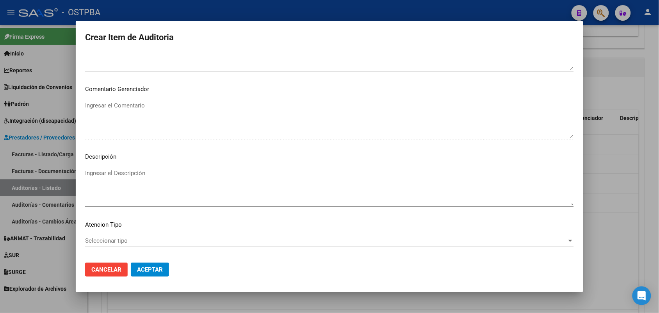
scroll to position [499, 0]
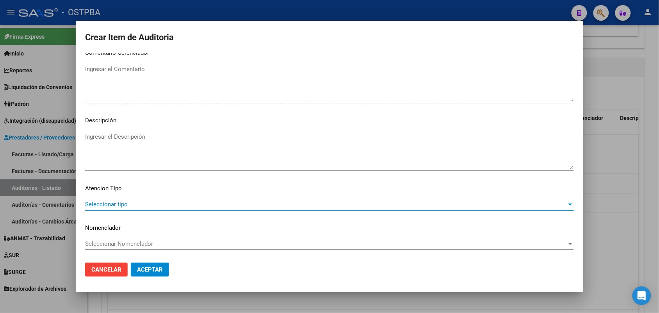
click at [114, 201] on span "Seleccionar tipo" at bounding box center [326, 204] width 482 height 7
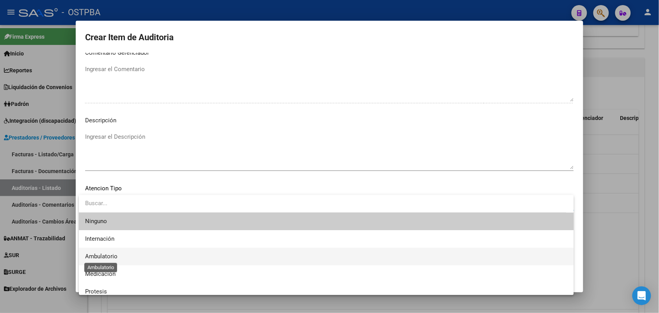
click at [111, 258] on span "Ambulatorio" at bounding box center [101, 256] width 32 height 7
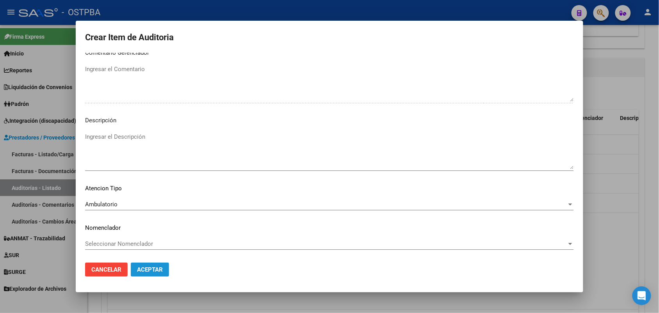
click at [145, 272] on span "Aceptar" at bounding box center [150, 269] width 26 height 7
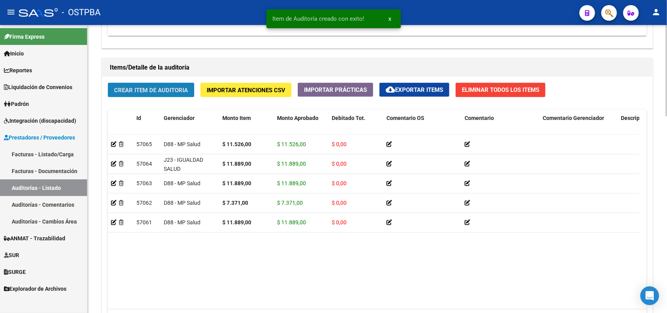
click at [183, 88] on span "Crear Item de Auditoria" at bounding box center [151, 90] width 74 height 7
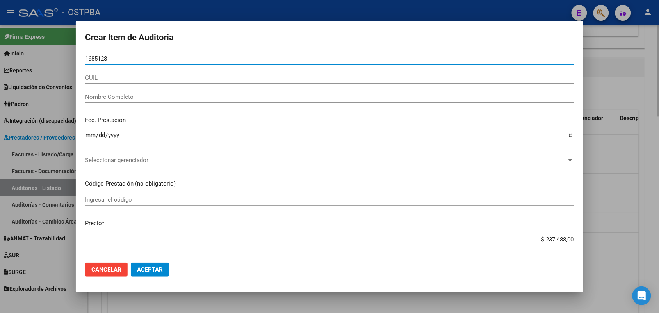
type input "16851288"
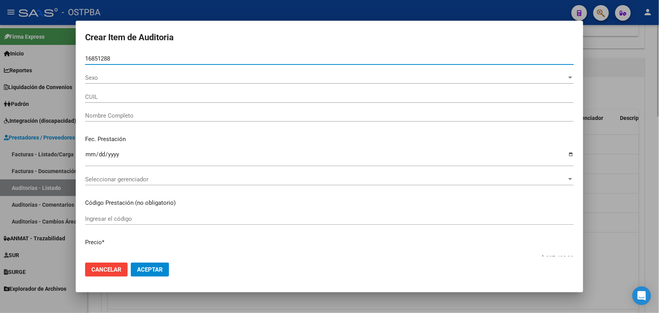
type input "20168512881"
type input "ALDERETE PASCUAL ORLANDO"
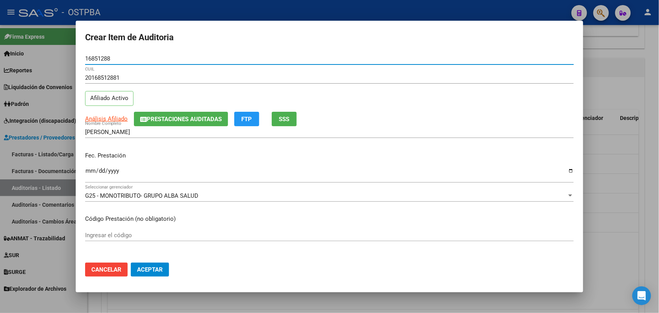
type input "16851288"
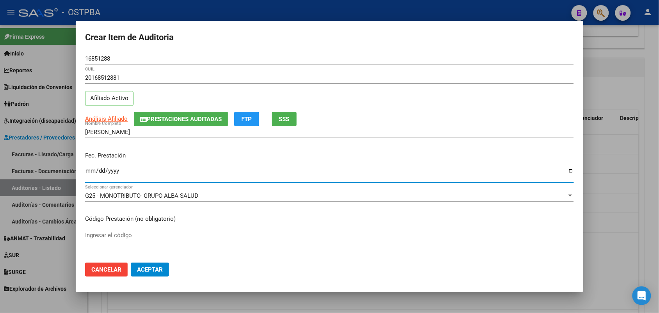
click at [91, 173] on input "Ingresar la fecha" at bounding box center [329, 174] width 489 height 12
type input "2025-07-08"
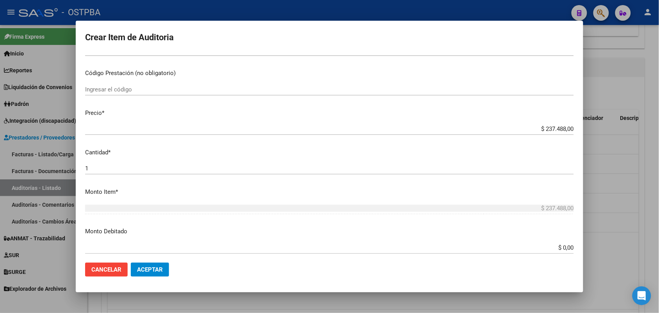
scroll to position [146, 0]
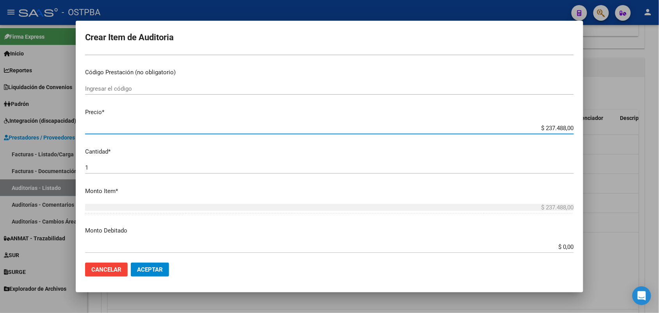
drag, startPoint x: 520, startPoint y: 129, endPoint x: 603, endPoint y: 130, distance: 83.2
click at [603, 130] on div "Crear Item de Auditoria 16851288 Nro Documento 20168512881 CUIL Afiliado Activo…" at bounding box center [329, 156] width 659 height 313
type input "$ 0,09"
type input "$ 0,98"
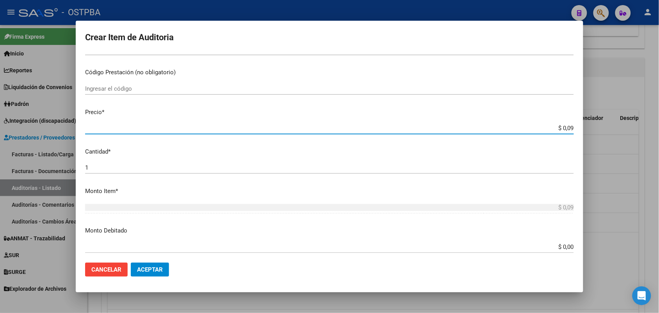
type input "$ 0,98"
type input "$ 9,89"
type input "$ 98,98"
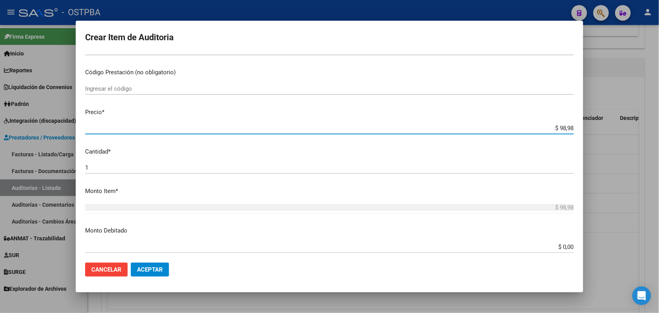
type input "$ 989,80"
type input "$ 9.898,00"
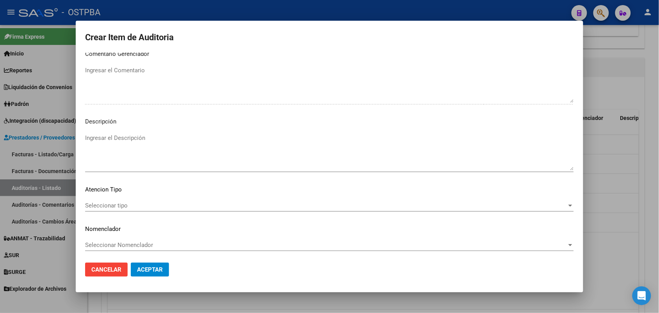
scroll to position [499, 0]
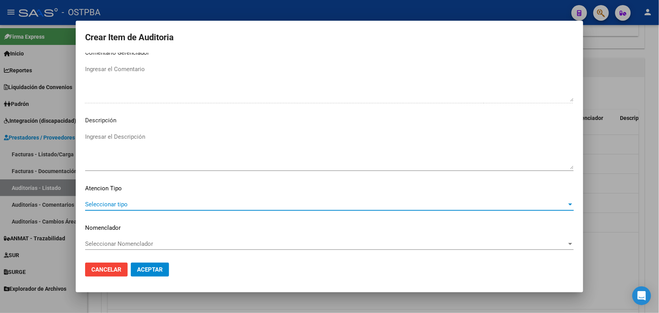
click at [118, 202] on span "Seleccionar tipo" at bounding box center [326, 204] width 482 height 7
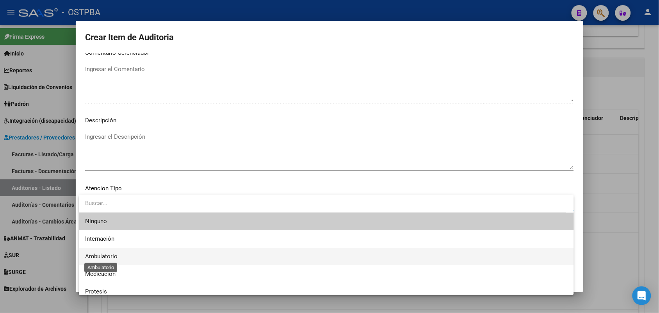
click at [111, 258] on span "Ambulatorio" at bounding box center [101, 256] width 32 height 7
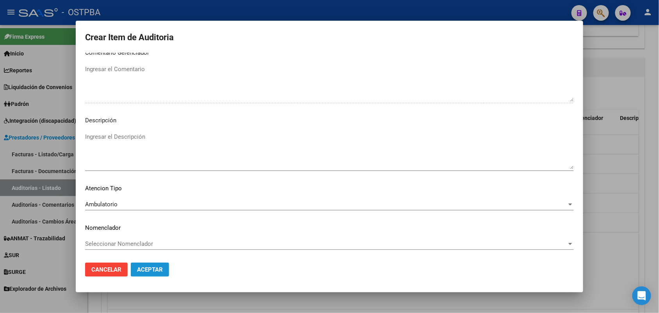
click at [147, 270] on span "Aceptar" at bounding box center [150, 269] width 26 height 7
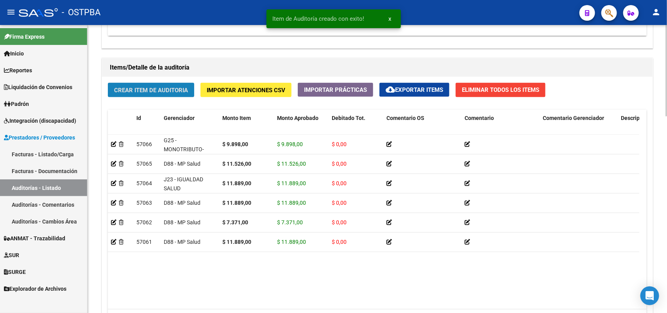
click at [184, 92] on span "Crear Item de Auditoria" at bounding box center [151, 90] width 74 height 7
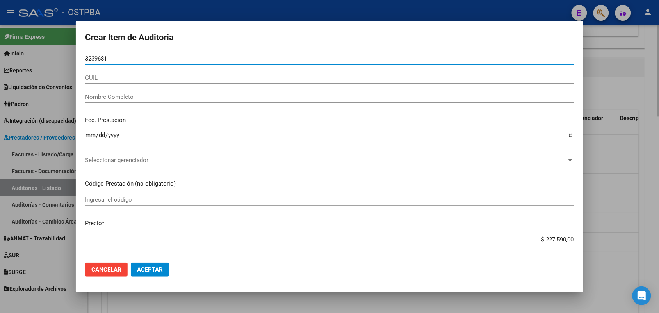
type input "32396817"
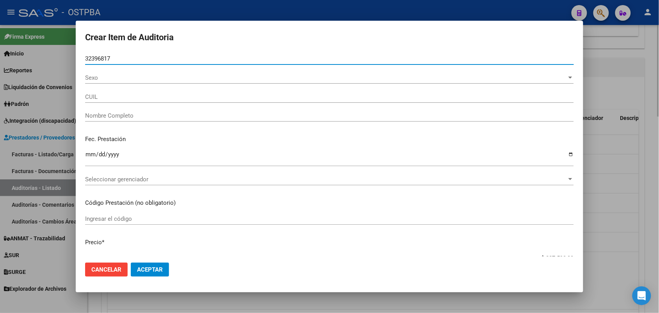
type input "23323968179"
type input "PEREYRA LUIS ALBERTO -"
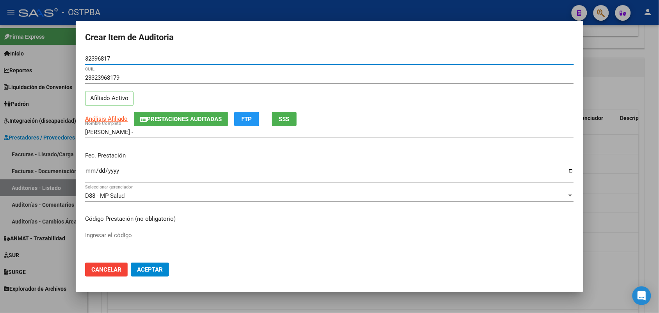
type input "32396817"
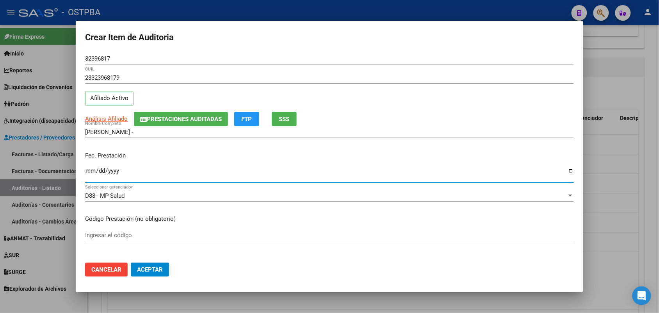
click at [88, 173] on input "Ingresar la fecha" at bounding box center [329, 174] width 489 height 12
type input "2025-06-12"
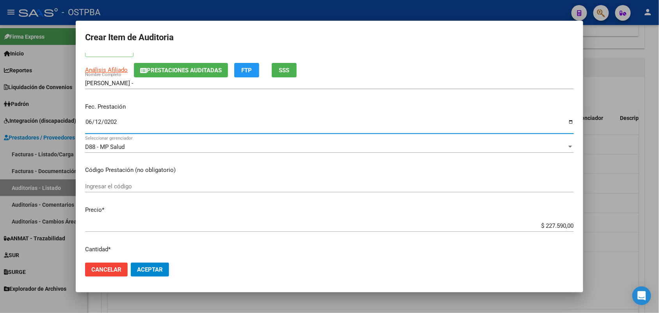
scroll to position [98, 0]
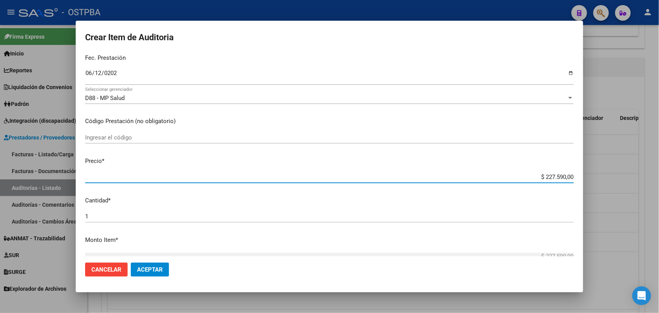
drag, startPoint x: 524, startPoint y: 178, endPoint x: 607, endPoint y: 170, distance: 83.6
click at [607, 170] on div "Crear Item de Auditoria 32396817 Nro Documento 23323968179 CUIL Afiliado Activo…" at bounding box center [329, 156] width 659 height 313
type input "$ 0,01"
type input "$ 0,10"
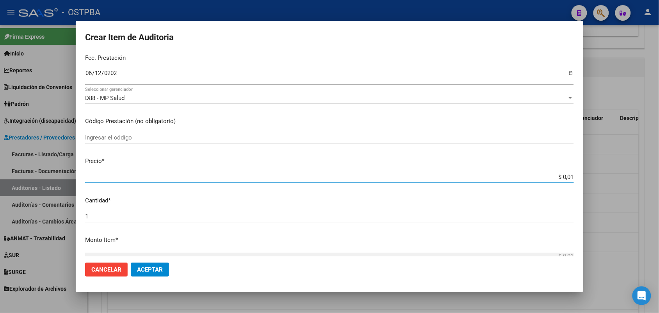
type input "$ 0,10"
type input "$ 1,09"
type input "$ 10,99"
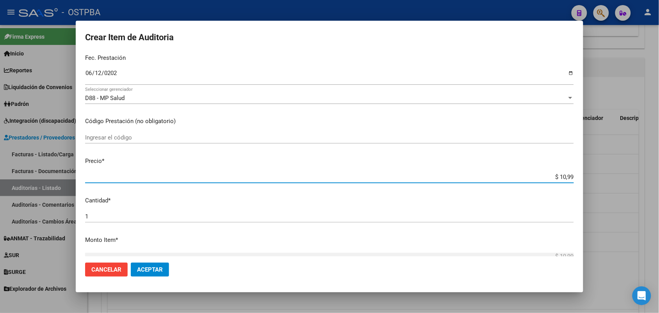
type input "$ 109,98"
type input "$ 1.099,80"
type input "$ 10.998,00"
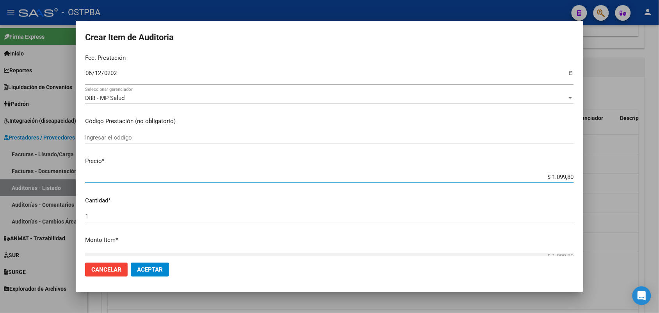
type input "$ 10.998,00"
type input "$ 109.980,00"
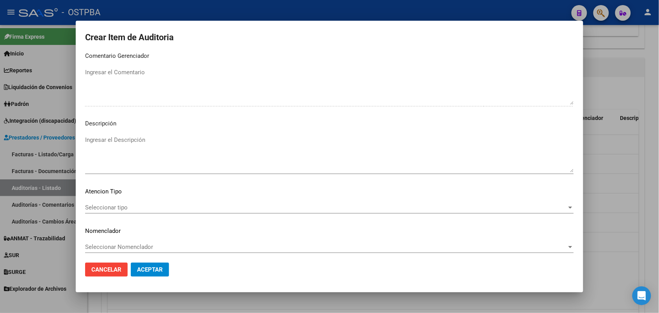
scroll to position [499, 0]
click at [121, 203] on span "Seleccionar tipo" at bounding box center [326, 204] width 482 height 7
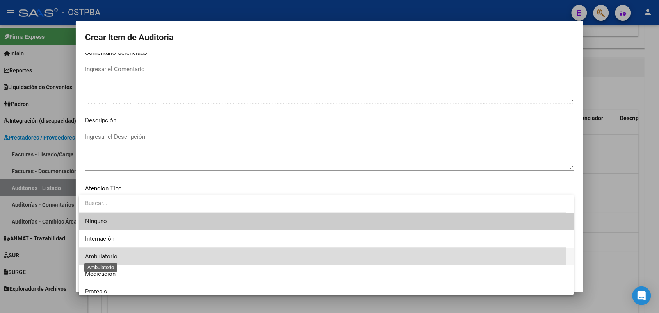
click at [110, 253] on span "Ambulatorio" at bounding box center [101, 256] width 32 height 7
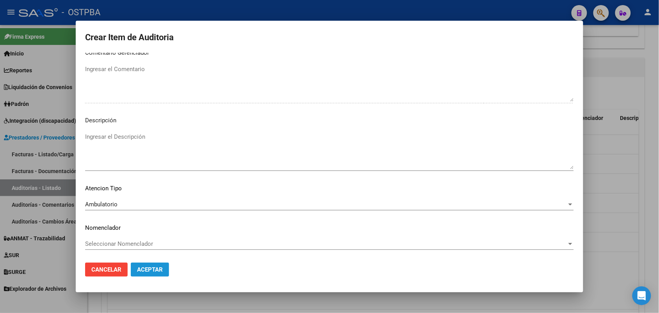
click at [148, 267] on span "Aceptar" at bounding box center [150, 269] width 26 height 7
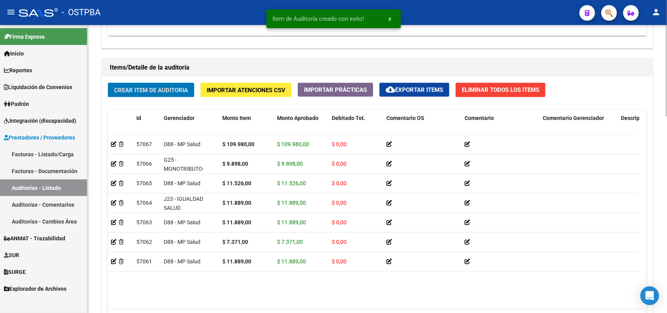
click at [178, 87] on span "Crear Item de Auditoria" at bounding box center [151, 90] width 74 height 7
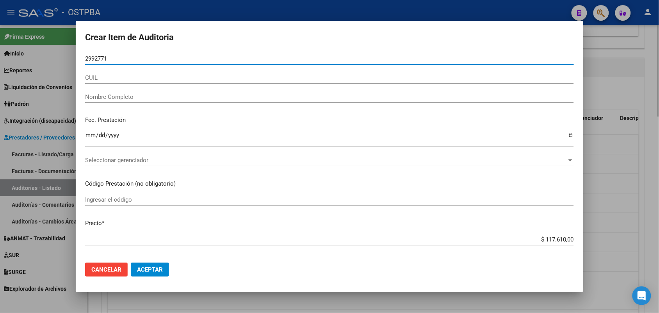
type input "29927711"
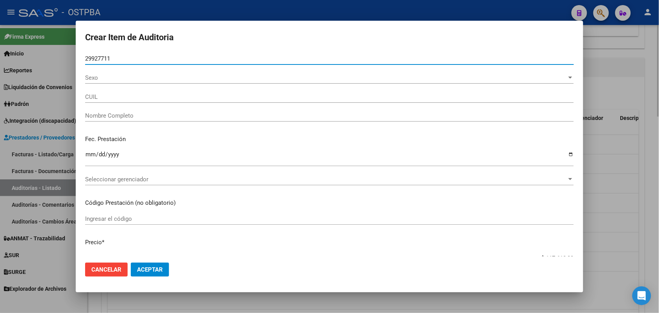
type input "27299277114"
type input "GARABAN ROMINA PAOLA -"
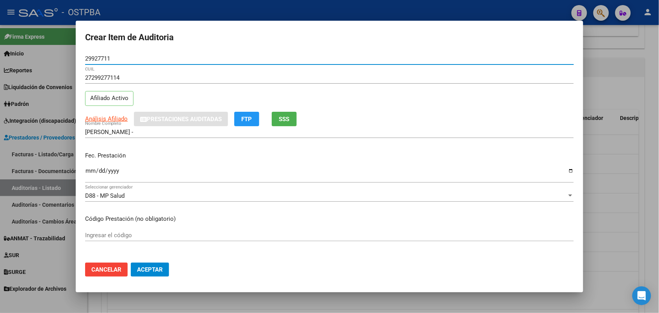
type input "29927711"
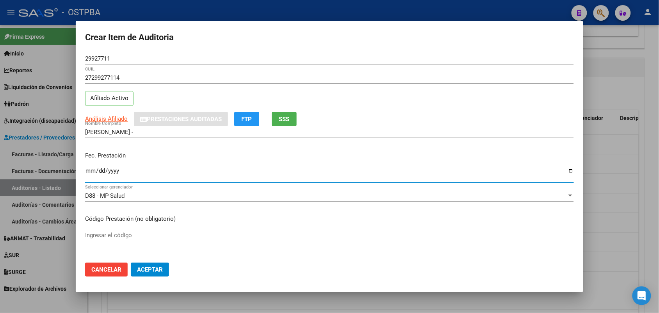
click at [91, 172] on input "Ingresar la fecha" at bounding box center [329, 174] width 489 height 12
type input "2025-07-14"
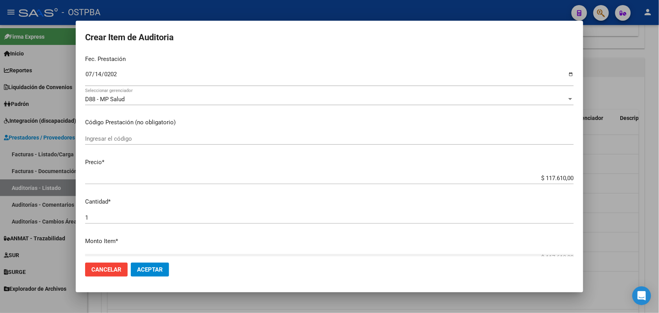
scroll to position [98, 0]
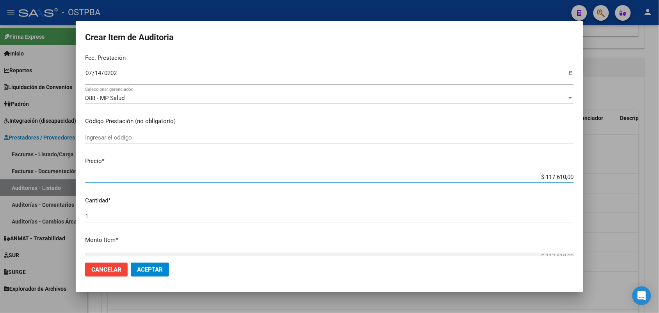
drag, startPoint x: 521, startPoint y: 178, endPoint x: 604, endPoint y: 184, distance: 82.6
click at [604, 184] on div "Crear Item de Auditoria 29927711 Nro Documento 27299277114 CUIL Afiliado Activo…" at bounding box center [329, 156] width 659 height 313
type input "$ 0,01"
type input "$ 0,11"
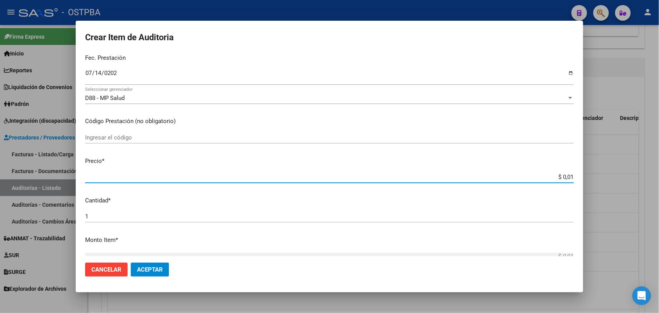
type input "$ 0,11"
type input "$ 1,18"
type input "$ 11,88"
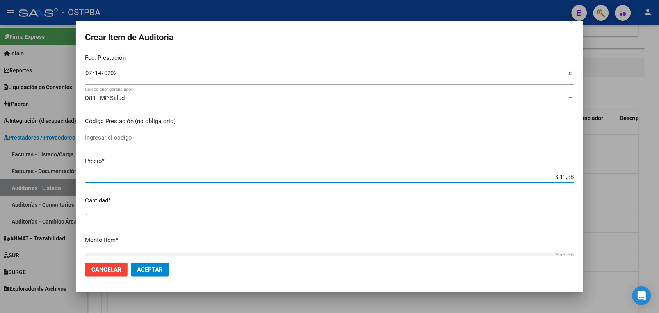
type input "$ 118,89"
type input "$ 1.188,90"
type input "$ 11.889,00"
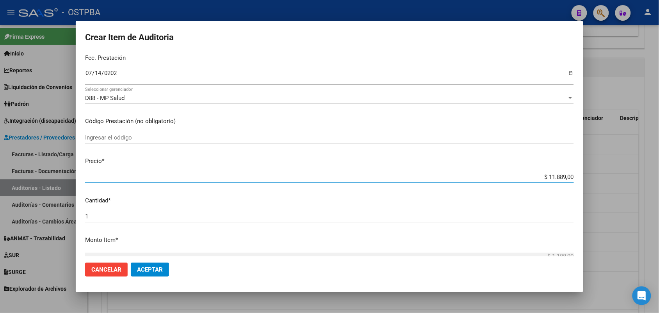
type input "$ 11.889,00"
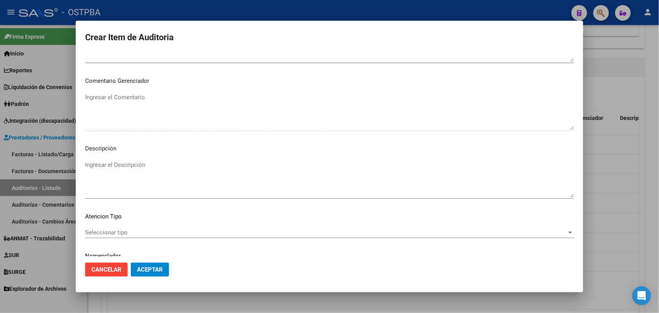
scroll to position [499, 0]
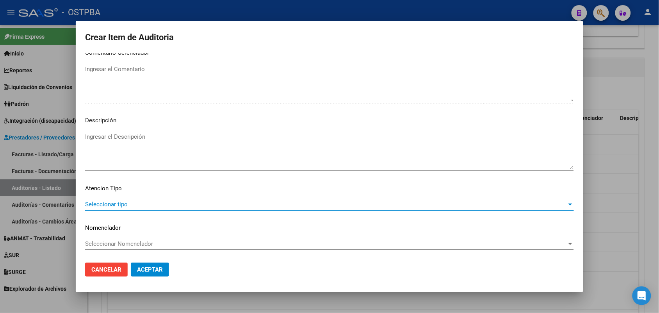
click at [117, 201] on span "Seleccionar tipo" at bounding box center [326, 204] width 482 height 7
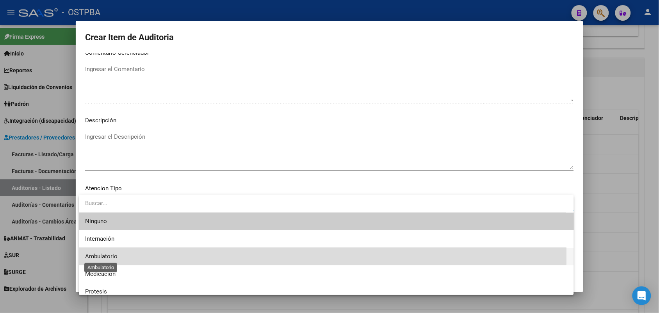
click at [111, 256] on span "Ambulatorio" at bounding box center [101, 256] width 32 height 7
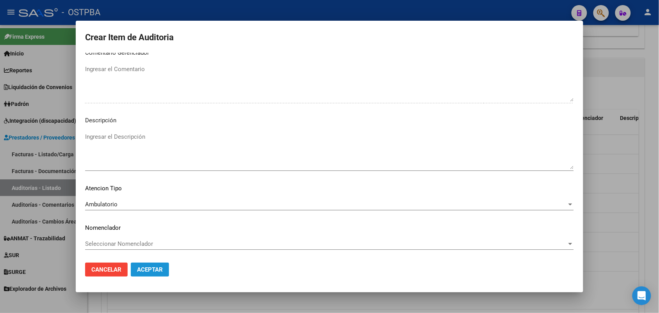
click at [149, 267] on span "Aceptar" at bounding box center [150, 269] width 26 height 7
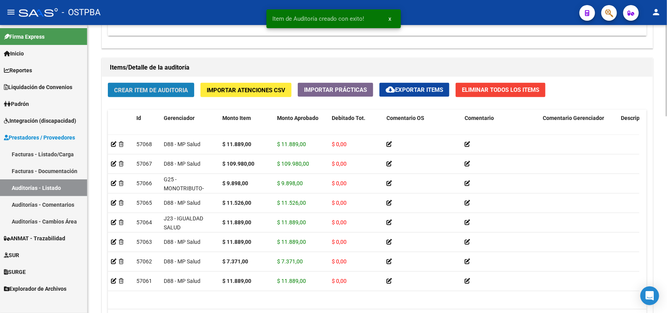
click at [170, 90] on span "Crear Item de Auditoria" at bounding box center [151, 90] width 74 height 7
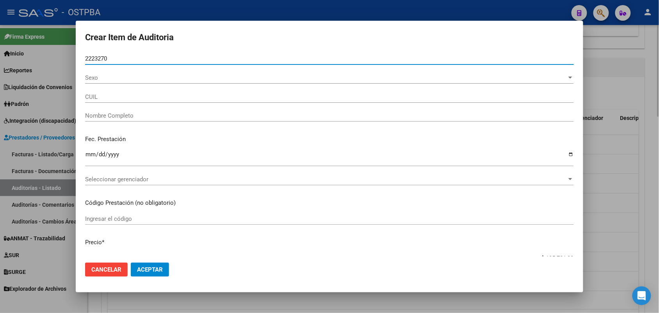
type input "22232702"
type input "23222327024"
type input "CATIVA SANDRA MONICA -"
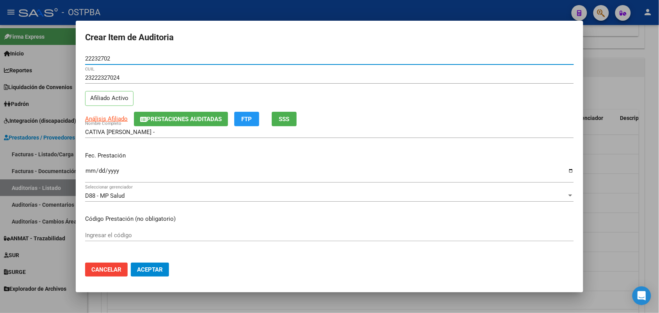
type input "22232702"
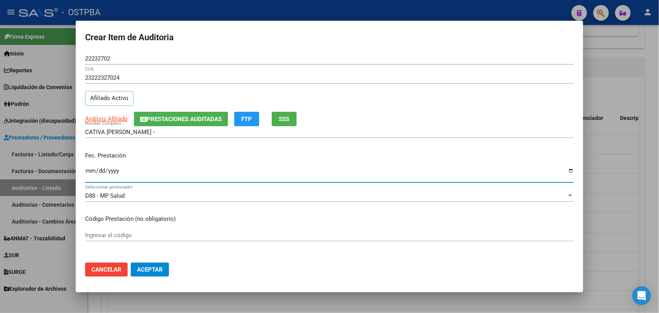
click at [89, 174] on input "Ingresar la fecha" at bounding box center [329, 174] width 489 height 12
type input "2025-06-15"
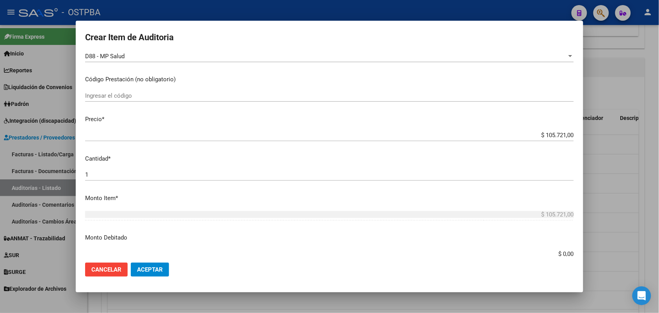
scroll to position [146, 0]
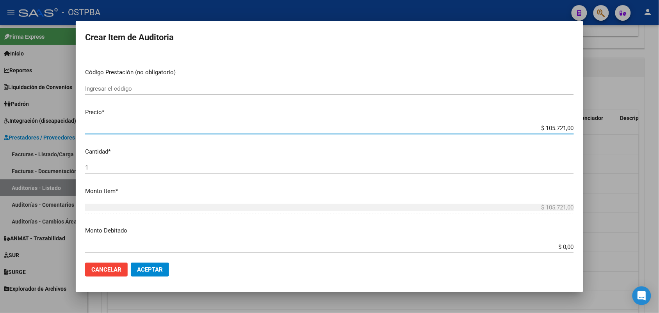
drag, startPoint x: 530, startPoint y: 130, endPoint x: 590, endPoint y: 130, distance: 60.5
click at [590, 130] on div "Crear Item de Auditoria 22232702 Nro Documento 23222327024 CUIL Afiliado Activo…" at bounding box center [329, 156] width 659 height 313
type input "$ 0,05"
type input "$ 0,54"
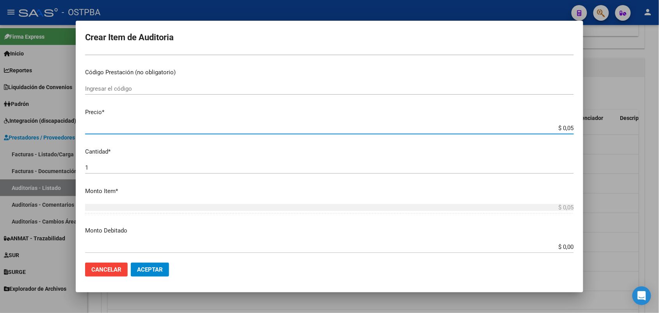
type input "$ 0,54"
type input "$ 5,49"
type input "$ 54,99"
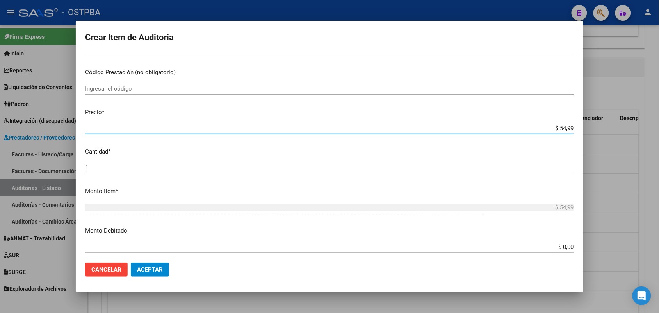
type input "$ 549,90"
type input "$ 5.499,00"
type input "$ 54.990,00"
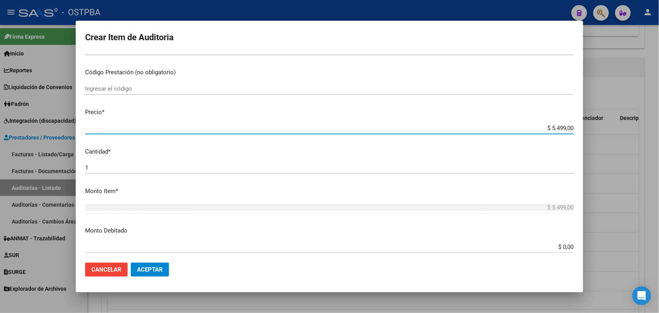
type input "$ 54.990,00"
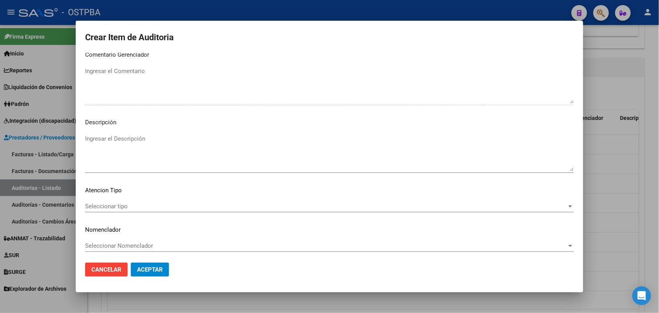
scroll to position [499, 0]
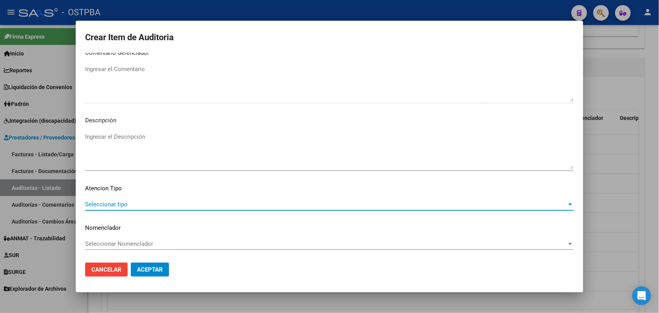
click at [110, 202] on span "Seleccionar tipo" at bounding box center [326, 204] width 482 height 7
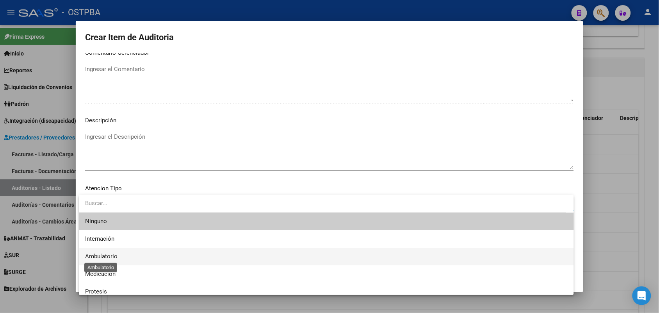
click at [112, 255] on span "Ambulatorio" at bounding box center [101, 256] width 32 height 7
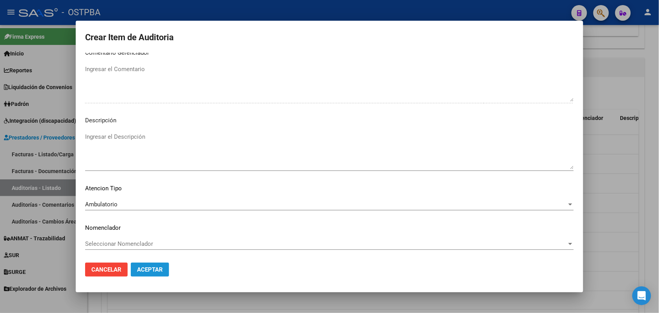
click at [146, 265] on button "Aceptar" at bounding box center [150, 269] width 38 height 14
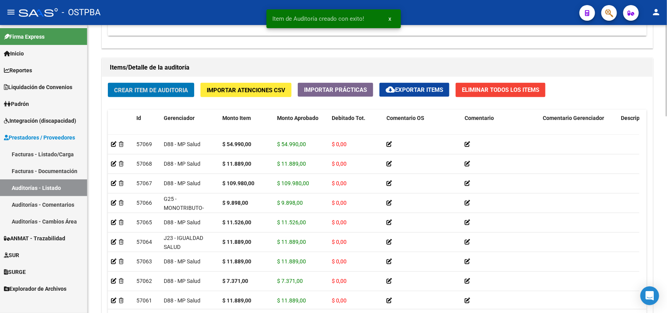
click at [182, 91] on span "Crear Item de Auditoria" at bounding box center [151, 90] width 74 height 7
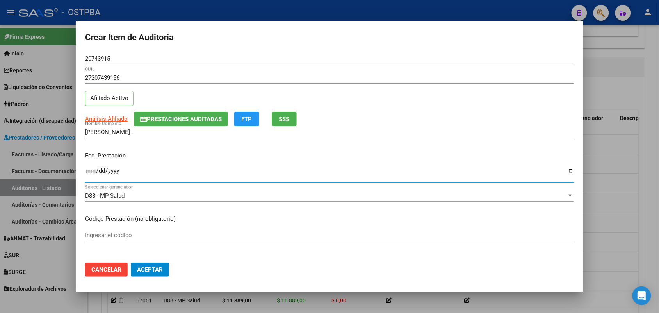
click at [88, 171] on input "Ingresar la fecha" at bounding box center [329, 174] width 489 height 12
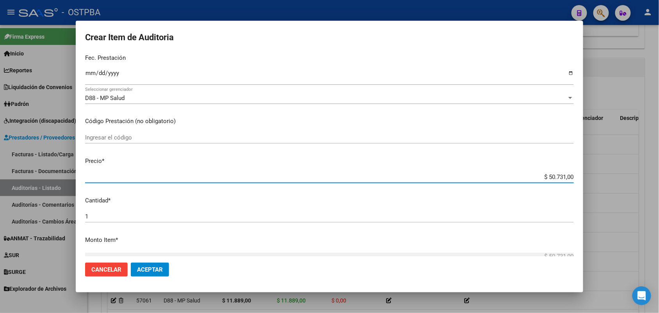
drag, startPoint x: 532, startPoint y: 180, endPoint x: 610, endPoint y: 198, distance: 79.9
click at [609, 197] on div "Crear Item de Auditoria 20743915 Nro Documento 27207439156 CUIL Afiliado Activo…" at bounding box center [329, 156] width 659 height 313
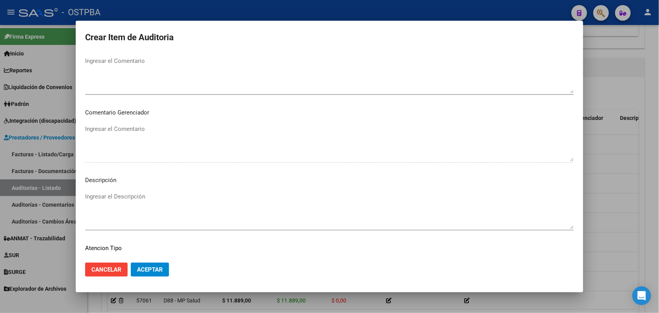
scroll to position [499, 0]
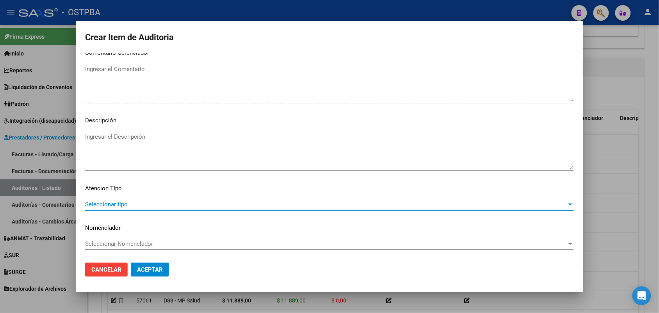
click at [112, 202] on span "Seleccionar tipo" at bounding box center [326, 204] width 482 height 7
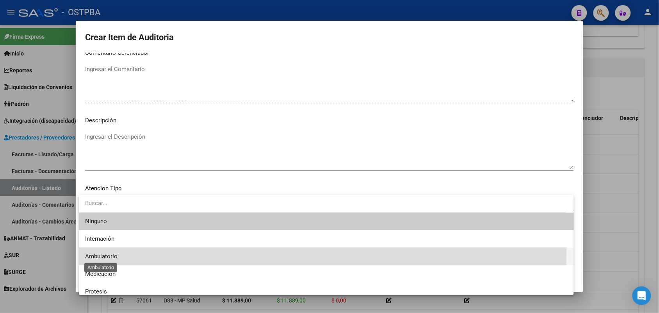
click at [109, 253] on span "Ambulatorio" at bounding box center [101, 256] width 32 height 7
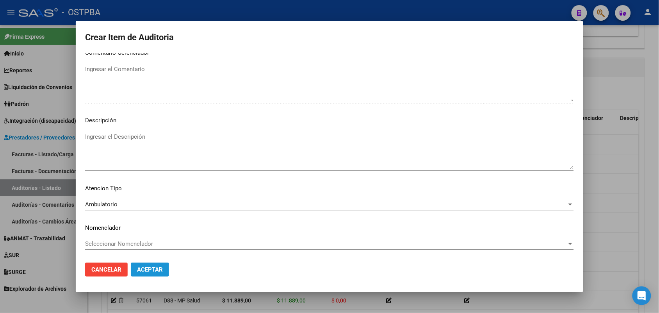
click at [148, 266] on span "Aceptar" at bounding box center [150, 269] width 26 height 7
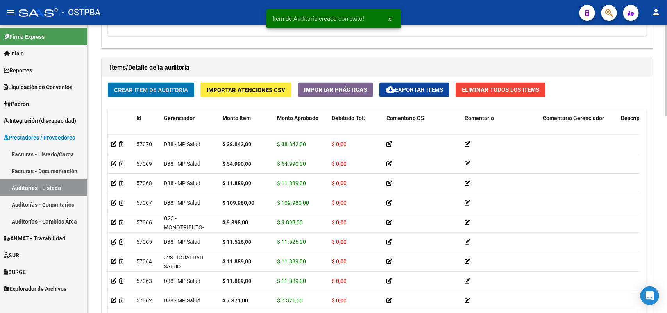
click at [189, 86] on button "Crear Item de Auditoria" at bounding box center [151, 90] width 86 height 14
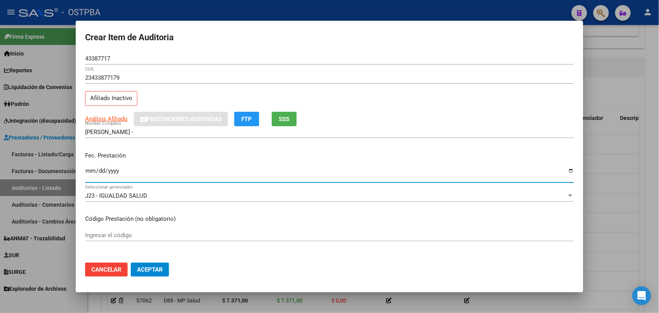
drag, startPoint x: 90, startPoint y: 176, endPoint x: 127, endPoint y: 175, distance: 36.8
click at [92, 176] on input "Ingresar la fecha" at bounding box center [329, 174] width 489 height 12
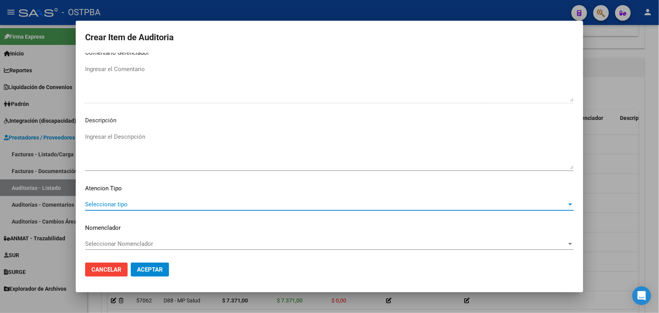
click at [119, 203] on span "Seleccionar tipo" at bounding box center [326, 204] width 482 height 7
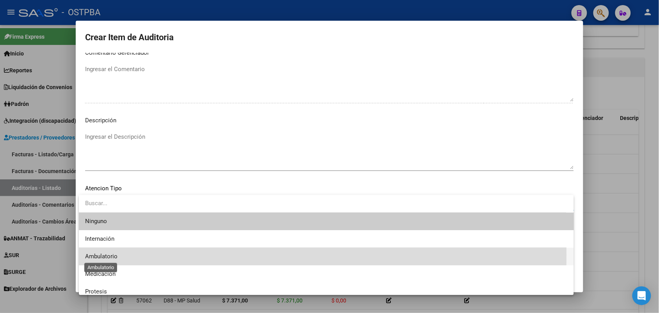
click at [112, 255] on span "Ambulatorio" at bounding box center [101, 256] width 32 height 7
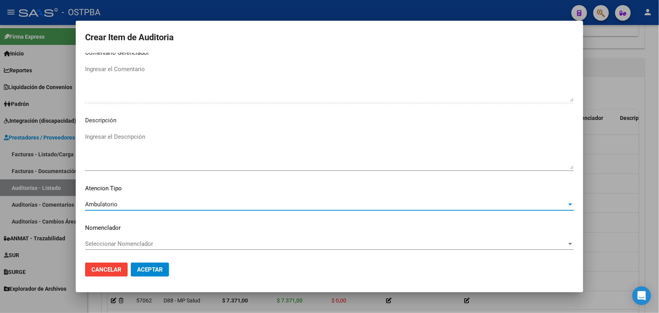
click at [150, 269] on span "Aceptar" at bounding box center [150, 269] width 26 height 7
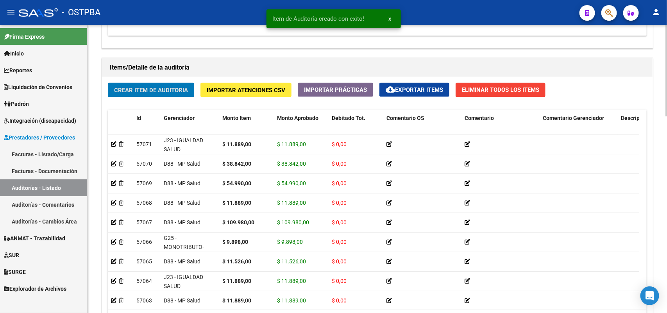
click at [171, 90] on span "Crear Item de Auditoria" at bounding box center [151, 90] width 74 height 7
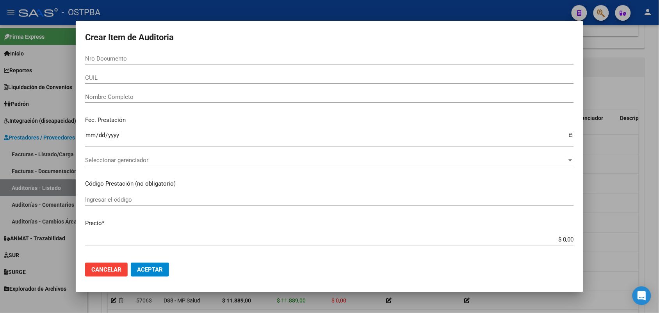
click at [6, 124] on div at bounding box center [329, 156] width 659 height 313
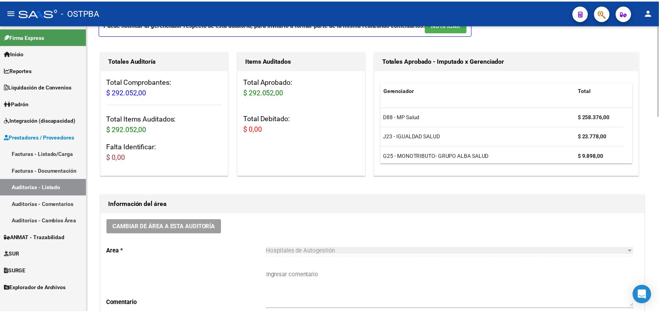
scroll to position [0, 0]
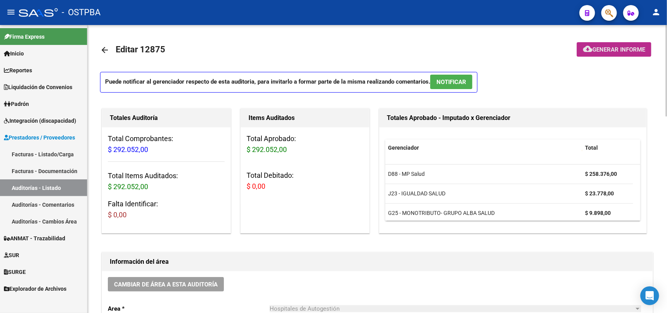
click at [623, 50] on span "Generar informe" at bounding box center [618, 49] width 53 height 7
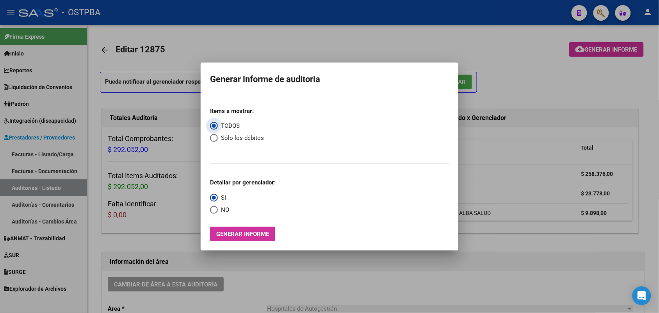
click at [248, 235] on span "Generar informe" at bounding box center [242, 233] width 53 height 7
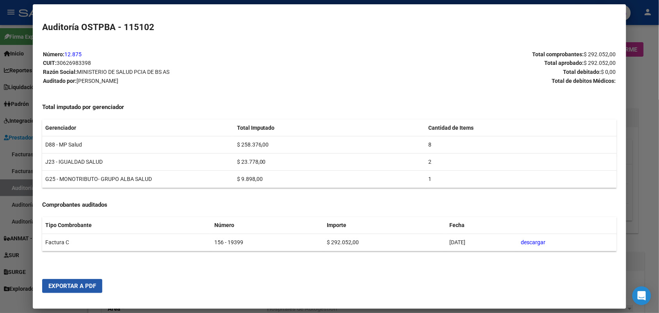
click at [64, 284] on span "Exportar a PDF" at bounding box center [72, 285] width 48 height 7
click at [637, 122] on div at bounding box center [329, 156] width 659 height 313
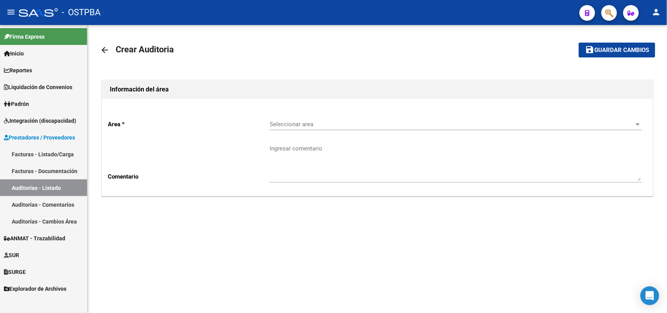
click at [58, 151] on link "Facturas - Listado/Carga" at bounding box center [43, 154] width 87 height 17
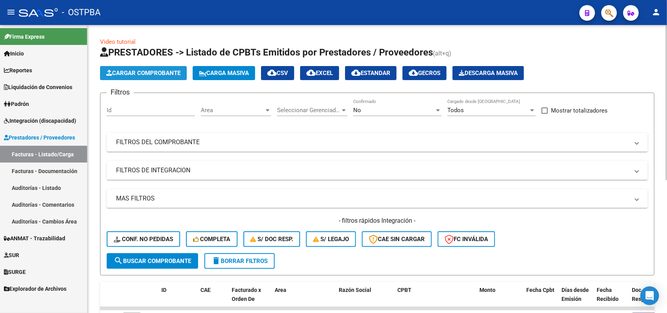
click at [163, 73] on span "Cargar Comprobante" at bounding box center [143, 73] width 74 height 7
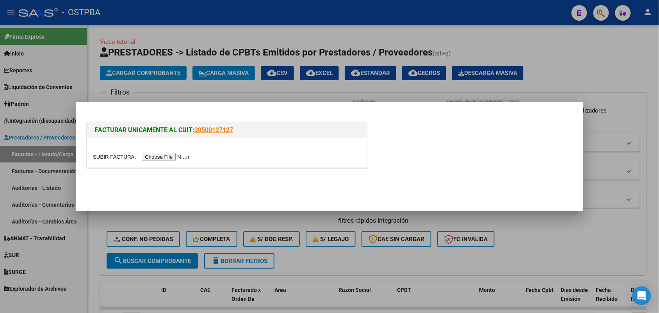
click at [176, 154] on input "file" at bounding box center [142, 157] width 99 height 8
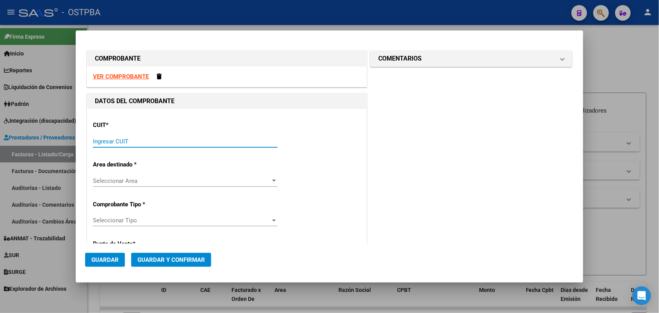
click at [102, 139] on input "Ingresar CUIT" at bounding box center [185, 141] width 185 height 7
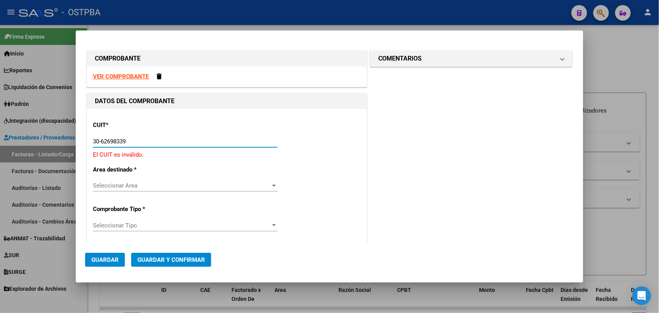
type input "30-62698339-8"
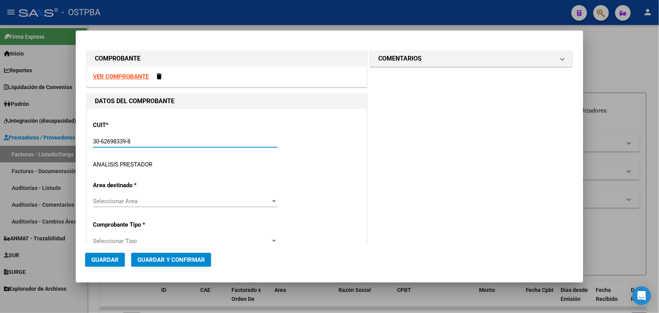
type input "156"
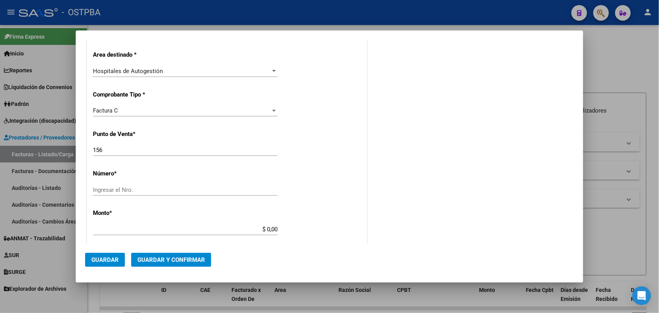
scroll to position [146, 0]
type input "30-62698339-8"
click at [102, 187] on input "Ingresar el Nro." at bounding box center [185, 188] width 185 height 7
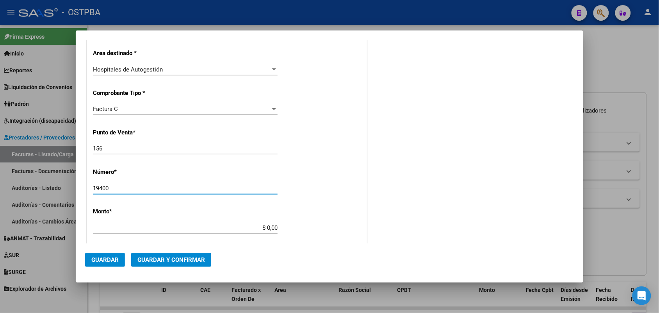
scroll to position [195, 0]
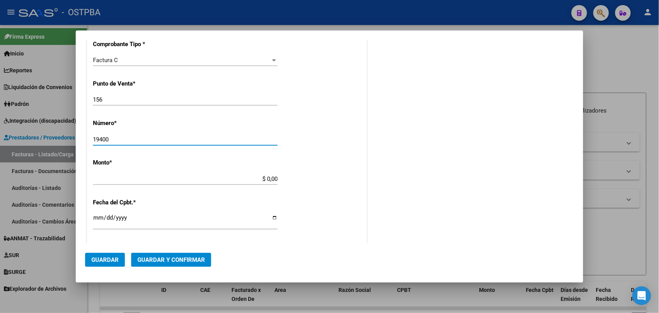
type input "19400"
drag, startPoint x: 256, startPoint y: 178, endPoint x: 290, endPoint y: 175, distance: 34.1
click at [290, 175] on div "CUIT * 30-62698339-8 Ingresar CUIT ANALISIS PRESTADOR MINISTERIO DE SALUD PCIA …" at bounding box center [227, 191] width 280 height 554
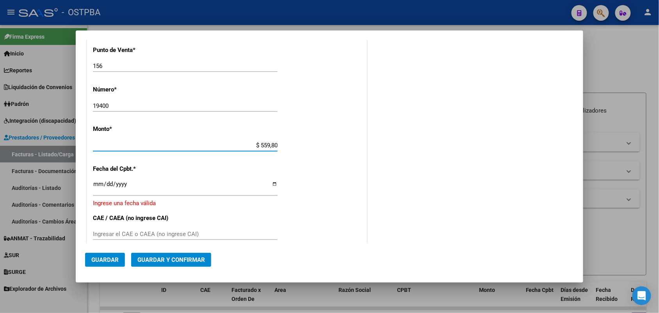
type input "$ 5.598,00"
click at [99, 184] on input "Ingresar la fecha" at bounding box center [185, 187] width 185 height 12
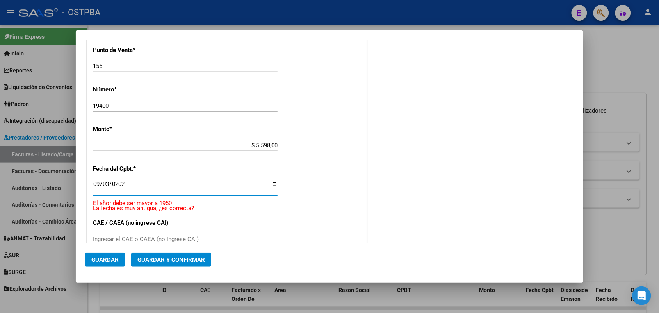
type input "[DATE]"
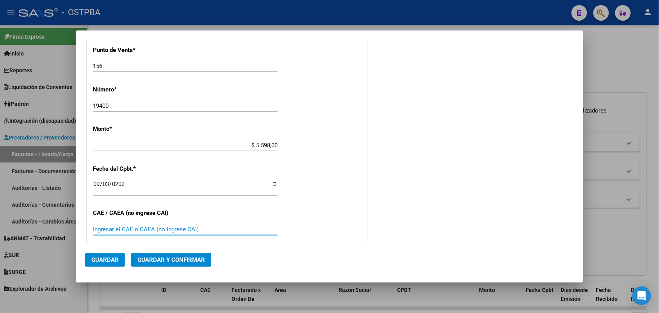
click at [100, 228] on input "Ingresar el CAE o CAEA (no ingrese CAI)" at bounding box center [185, 229] width 185 height 7
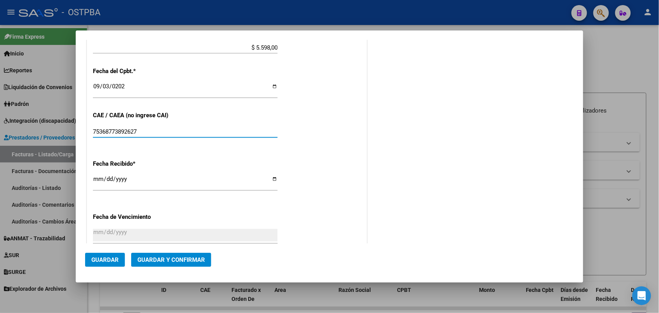
type input "75368773892627"
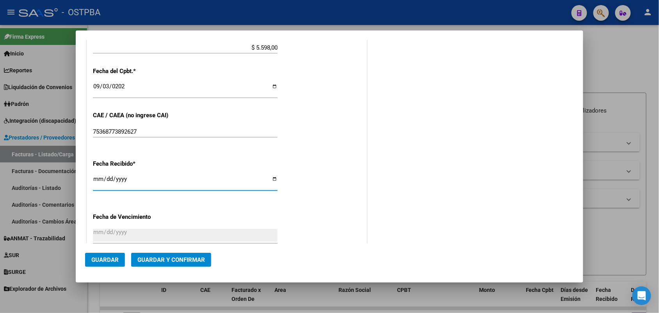
click at [97, 182] on input "[DATE]" at bounding box center [185, 182] width 185 height 12
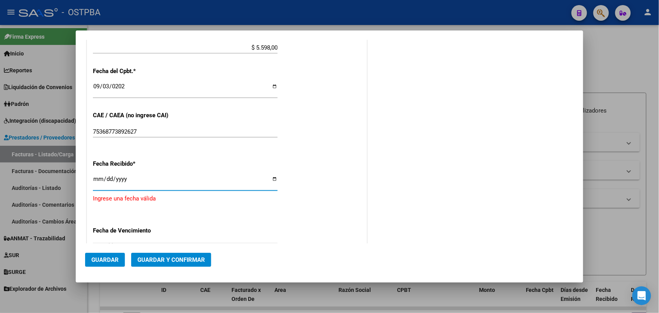
type input "[DATE]"
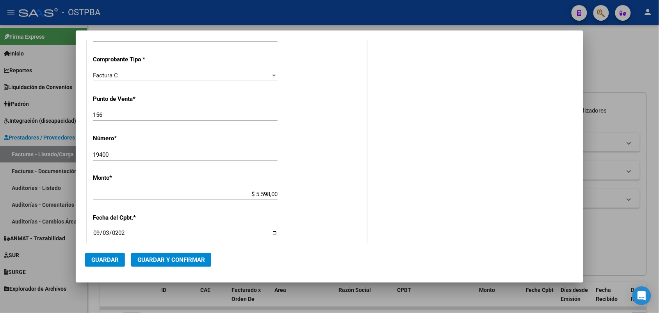
scroll to position [0, 0]
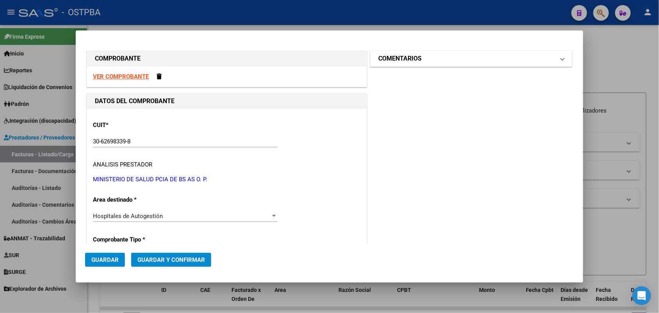
click at [561, 59] on span at bounding box center [562, 58] width 3 height 9
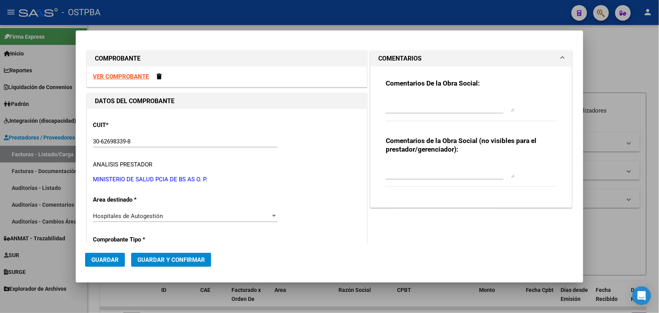
click at [396, 104] on textarea at bounding box center [450, 104] width 129 height 16
type textarea "HR 127165"
click at [114, 260] on span "Guardar" at bounding box center [104, 259] width 27 height 7
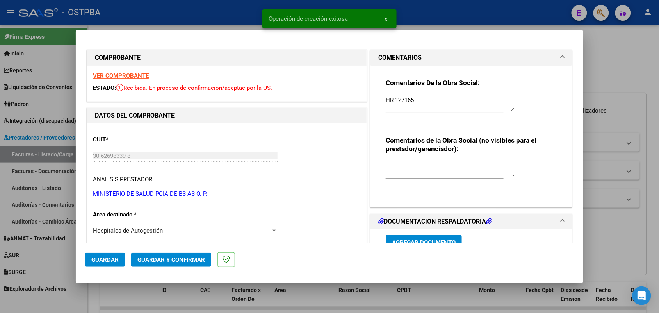
type input "[DATE]"
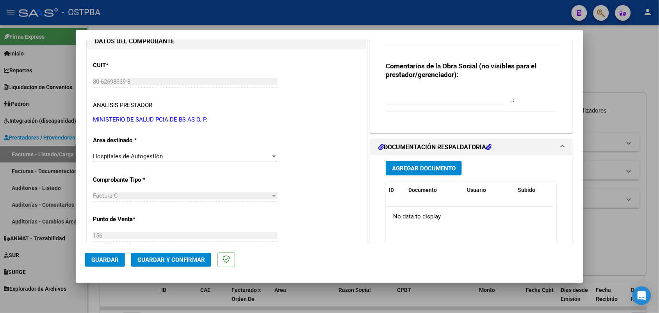
scroll to position [98, 0]
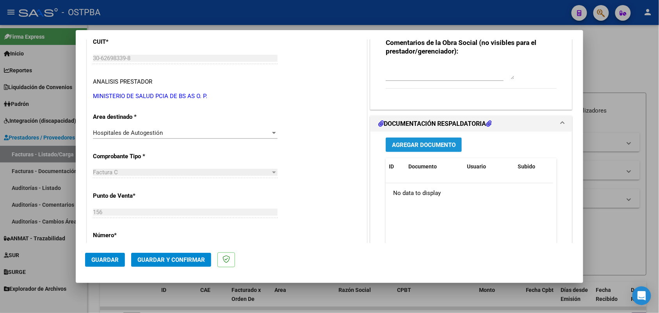
click at [422, 145] on span "Agregar Documento" at bounding box center [424, 144] width 64 height 7
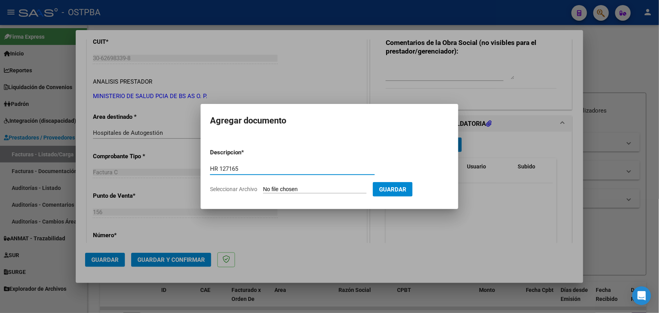
type input "HR 127165"
click at [267, 188] on input "Seleccionar Archivo" at bounding box center [314, 189] width 103 height 7
type input "C:\fakepath\HR 127165.pdf"
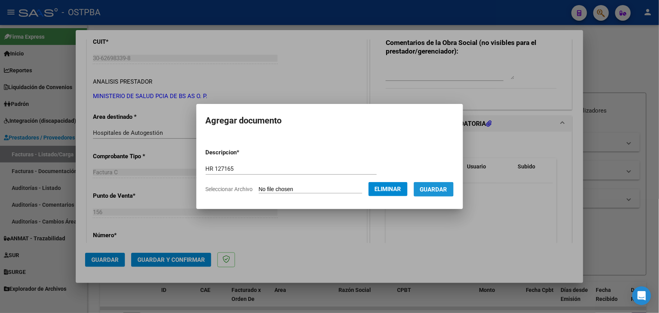
click at [441, 186] on span "Guardar" at bounding box center [433, 189] width 27 height 7
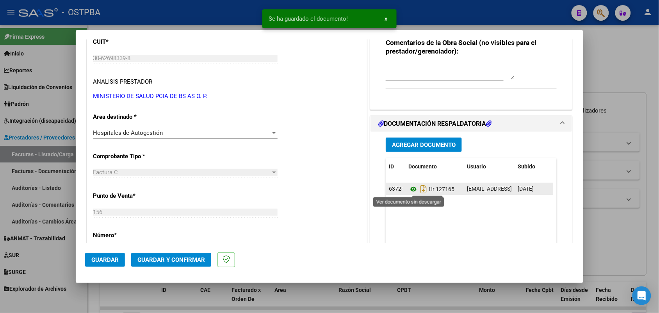
click at [408, 188] on icon at bounding box center [413, 188] width 10 height 9
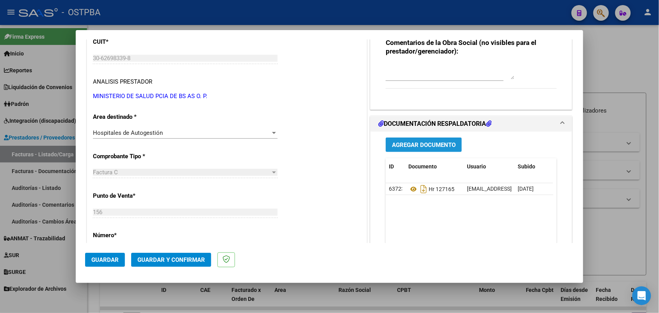
click at [426, 149] on button "Agregar Documento" at bounding box center [424, 144] width 76 height 14
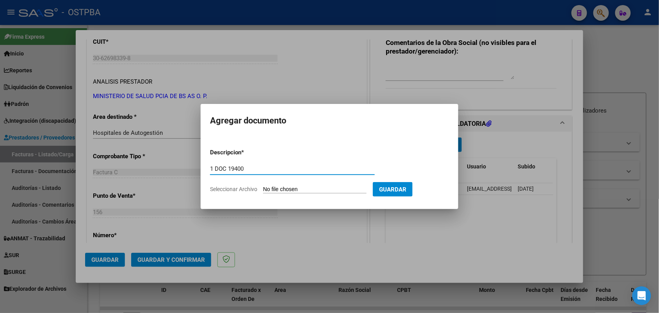
type input "1 DOC 19400"
click at [272, 188] on input "Seleccionar Archivo" at bounding box center [314, 189] width 103 height 7
type input "C:\fakepath\1 DOC 19400.pdf"
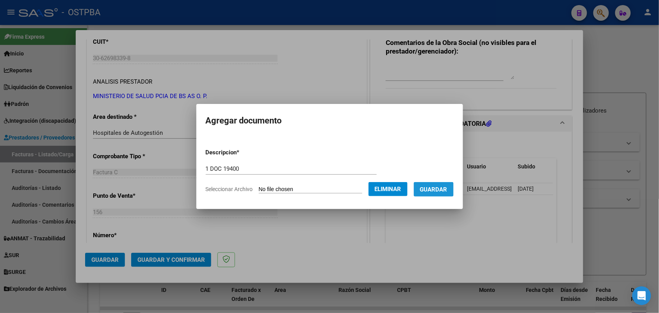
click at [444, 187] on span "Guardar" at bounding box center [433, 189] width 27 height 7
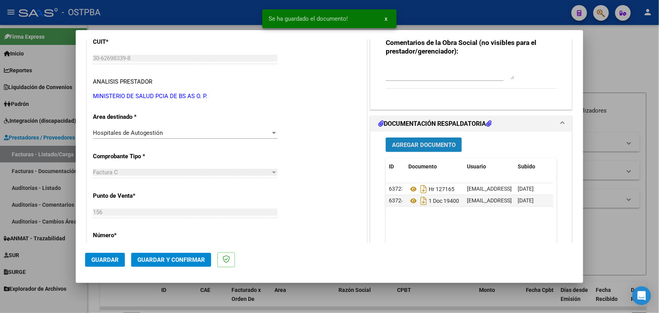
click at [430, 145] on span "Agregar Documento" at bounding box center [424, 144] width 64 height 7
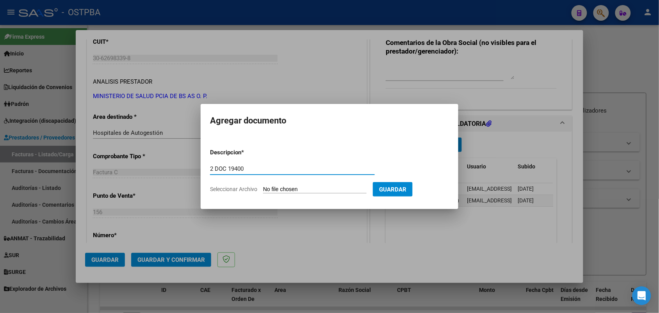
type input "2 DOC 19400"
click at [271, 186] on input "Seleccionar Archivo" at bounding box center [314, 189] width 103 height 7
type input "C:\fakepath\2 DOC 19400.pdf"
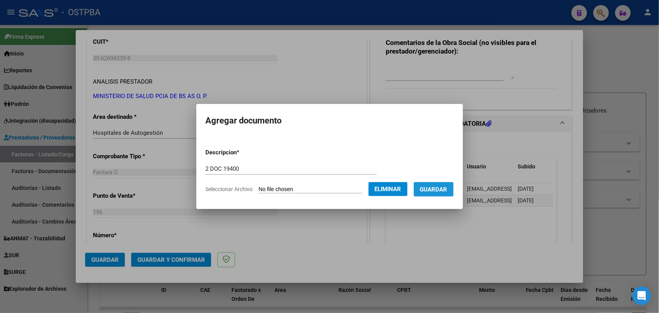
click at [440, 187] on span "Guardar" at bounding box center [433, 189] width 27 height 7
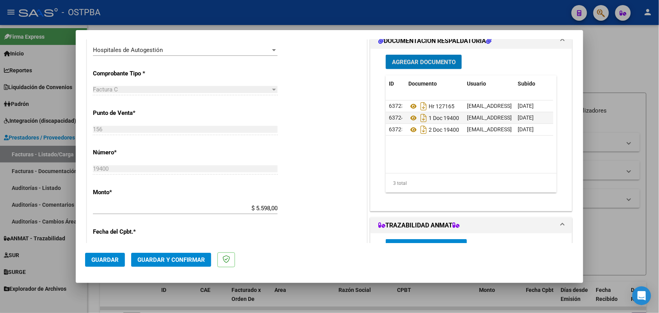
scroll to position [195, 0]
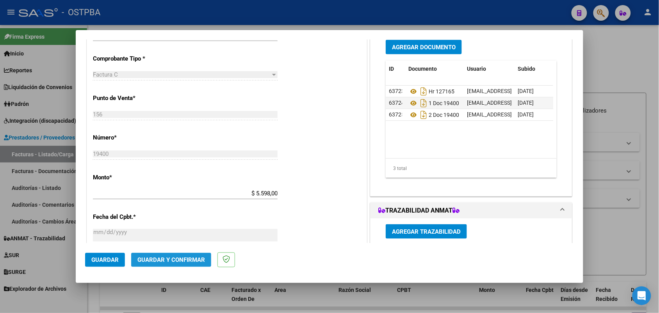
click at [167, 255] on button "Guardar y Confirmar" at bounding box center [171, 260] width 80 height 14
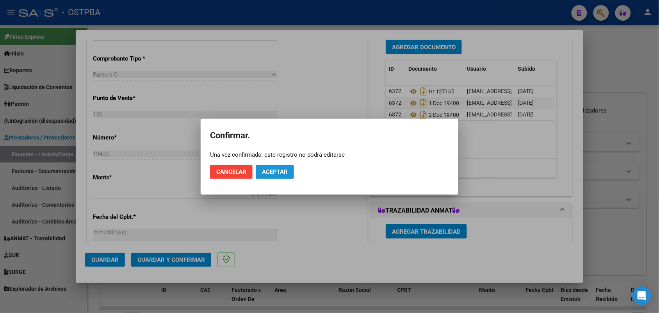
click at [278, 170] on span "Aceptar" at bounding box center [275, 171] width 26 height 7
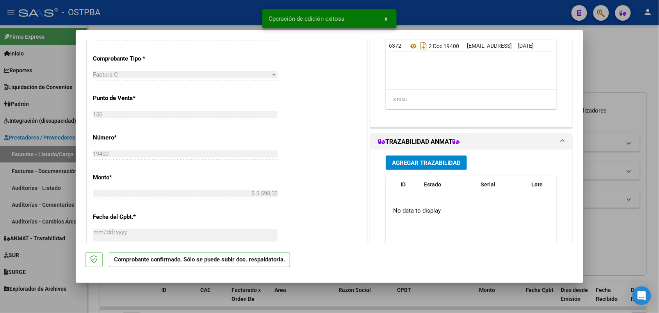
click at [48, 159] on div at bounding box center [329, 156] width 659 height 313
type input "$ 0,00"
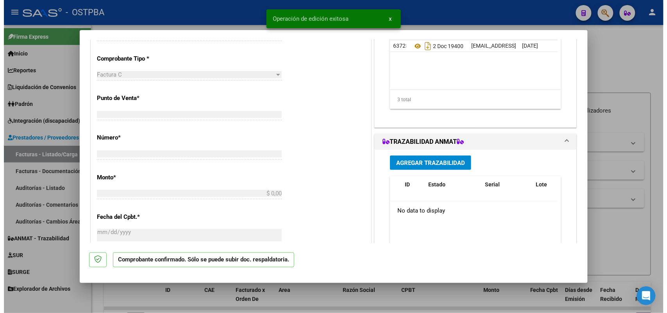
scroll to position [190, 0]
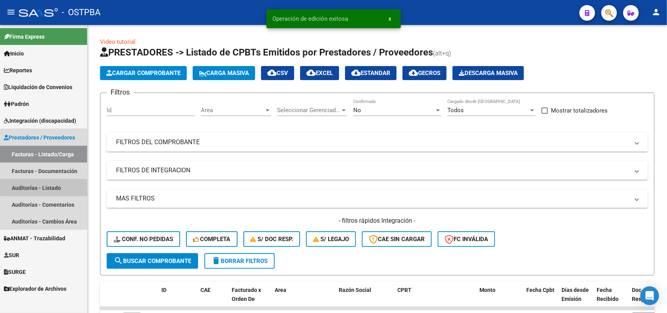
click at [44, 187] on link "Auditorías - Listado" at bounding box center [43, 187] width 87 height 17
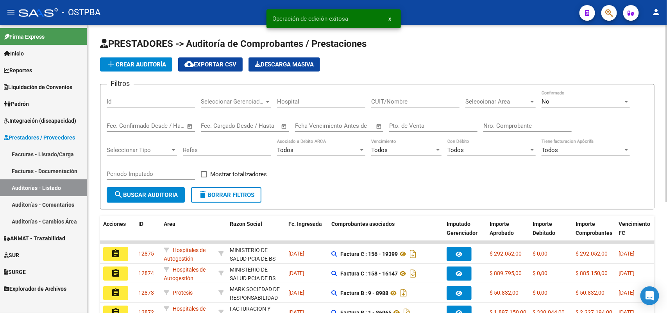
click at [149, 63] on span "add Crear Auditoría" at bounding box center [136, 64] width 60 height 7
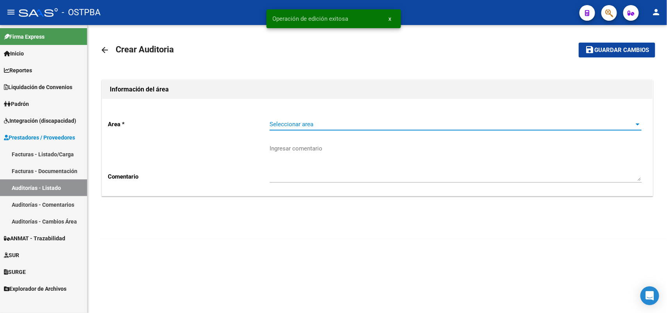
click at [276, 123] on span "Seleccionar area" at bounding box center [451, 124] width 365 height 7
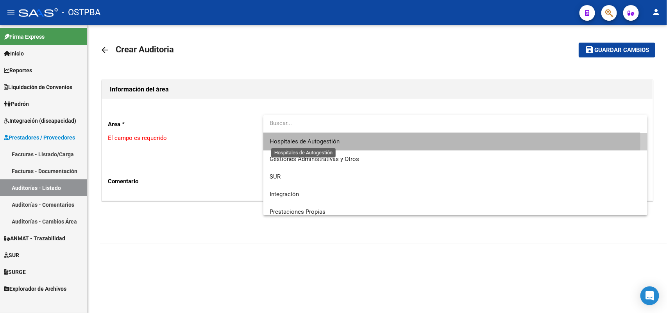
click at [293, 143] on span "Hospitales de Autogestión" at bounding box center [304, 141] width 70 height 7
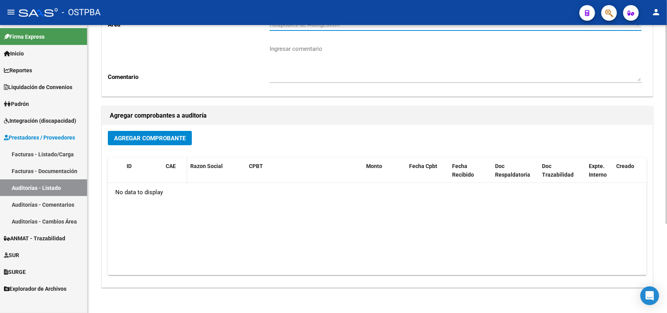
scroll to position [129, 0]
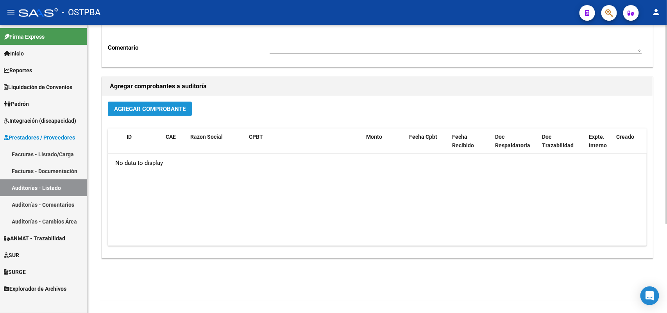
click at [167, 107] on span "Agregar Comprobante" at bounding box center [149, 108] width 71 height 7
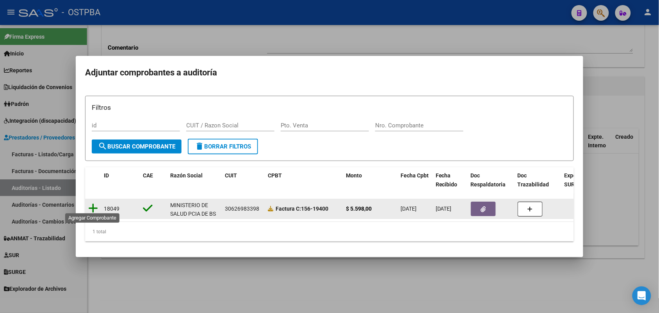
click at [91, 205] on icon at bounding box center [93, 208] width 10 height 11
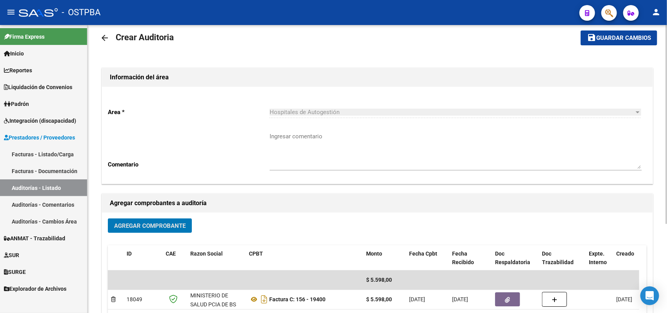
scroll to position [0, 0]
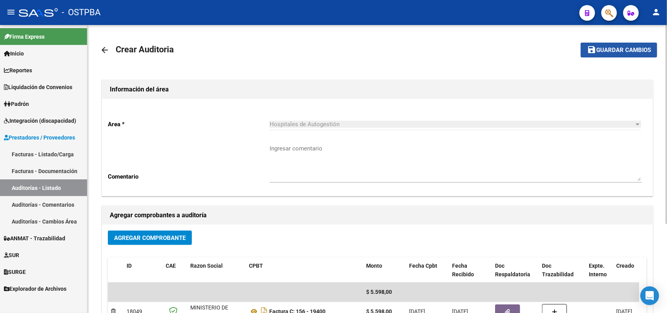
click at [620, 47] on span "Guardar cambios" at bounding box center [623, 50] width 55 height 7
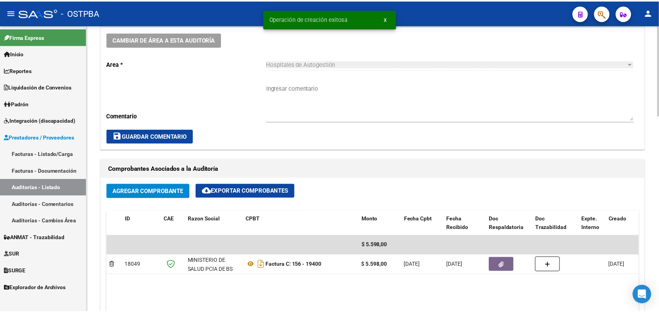
scroll to position [488, 0]
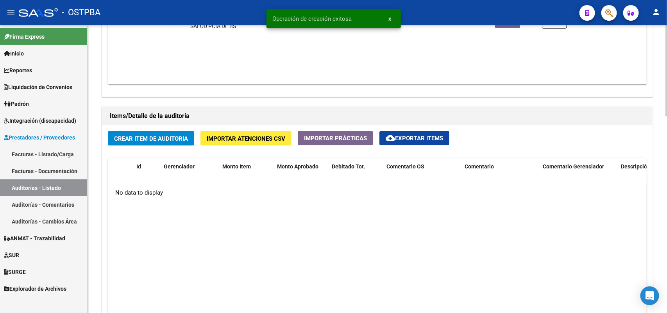
click at [149, 137] on span "Crear Item de Auditoria" at bounding box center [151, 138] width 74 height 7
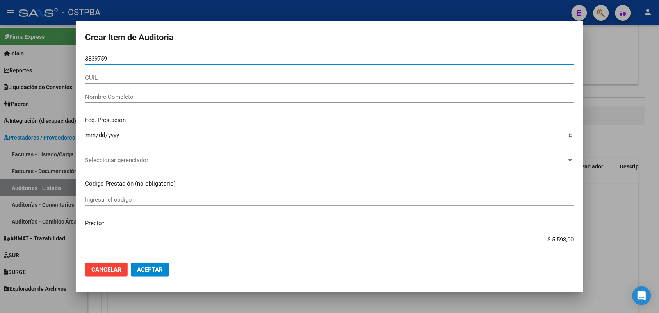
type input "38397594"
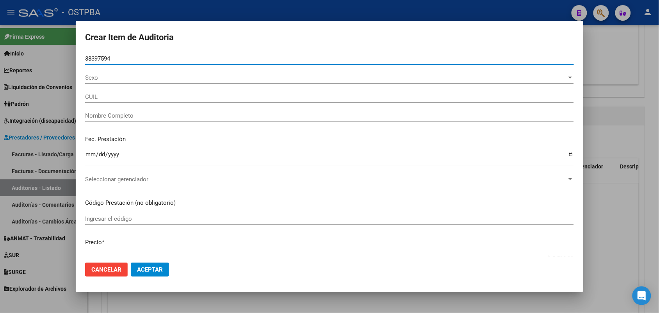
type input "27383975943"
type input "[PERSON_NAME] [PERSON_NAME] -"
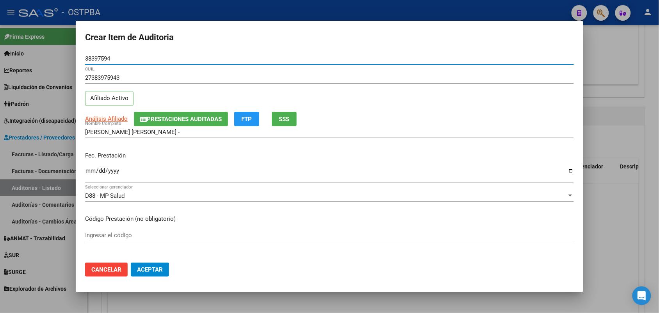
type input "38397594"
click at [89, 169] on input "Ingresar la fecha" at bounding box center [329, 174] width 489 height 12
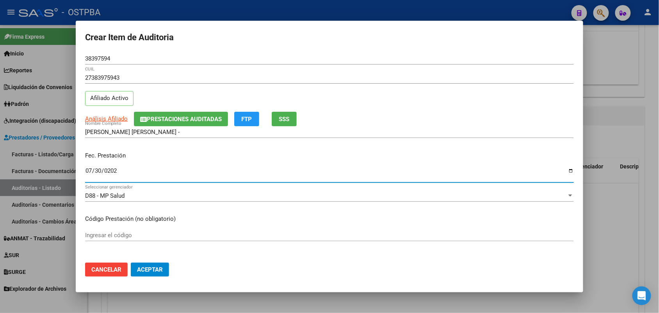
type input "[DATE]"
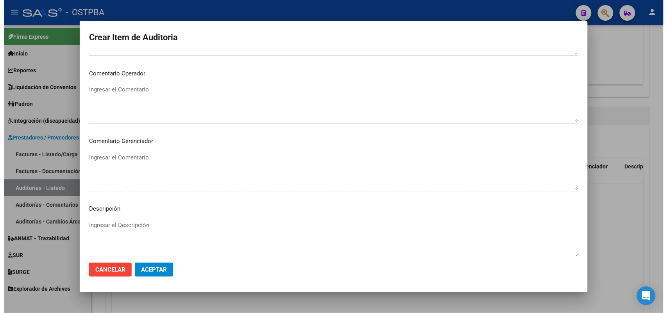
scroll to position [499, 0]
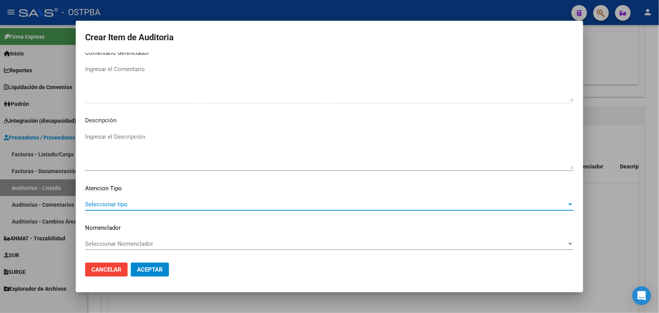
click at [110, 202] on span "Seleccionar tipo" at bounding box center [326, 204] width 482 height 7
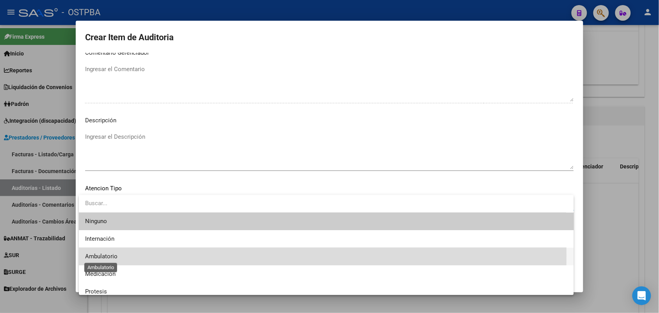
click at [112, 255] on span "Ambulatorio" at bounding box center [101, 256] width 32 height 7
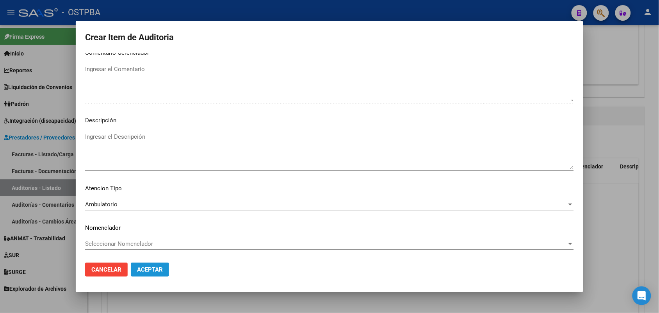
click at [146, 266] on span "Aceptar" at bounding box center [150, 269] width 26 height 7
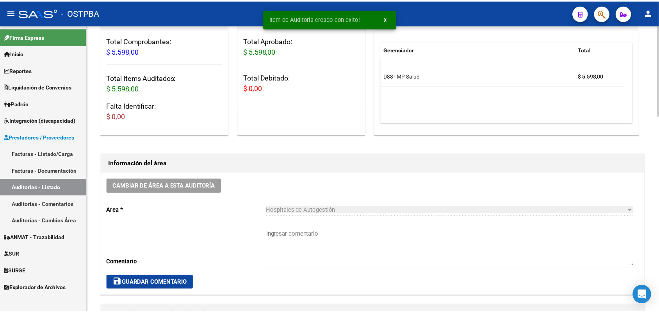
scroll to position [0, 0]
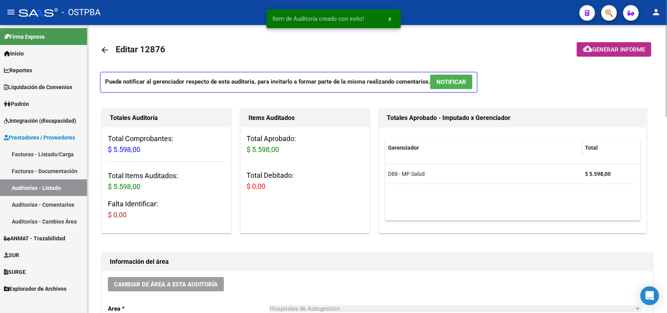
click at [606, 47] on span "Generar informe" at bounding box center [618, 49] width 53 height 7
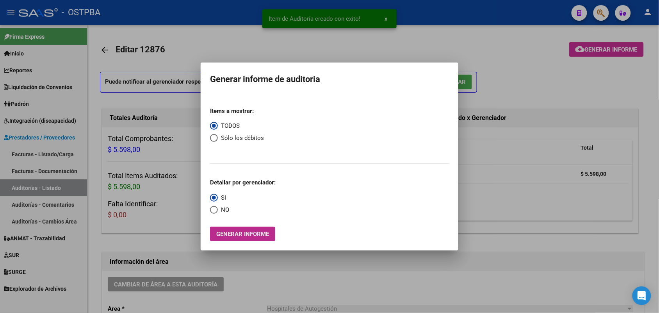
click at [260, 237] on span "Generar informe" at bounding box center [242, 233] width 53 height 7
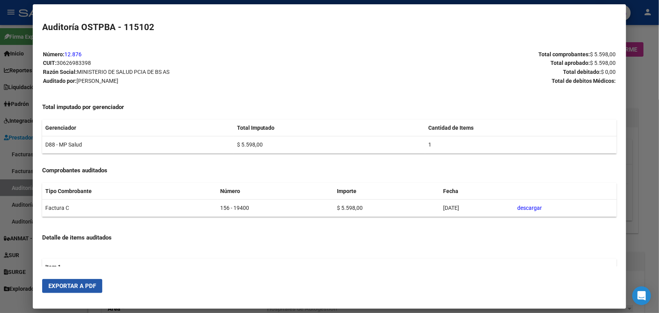
click at [75, 288] on span "Exportar a PDF" at bounding box center [72, 285] width 48 height 7
drag, startPoint x: 649, startPoint y: 73, endPoint x: 650, endPoint y: 49, distance: 23.8
click at [649, 71] on div at bounding box center [329, 156] width 659 height 313
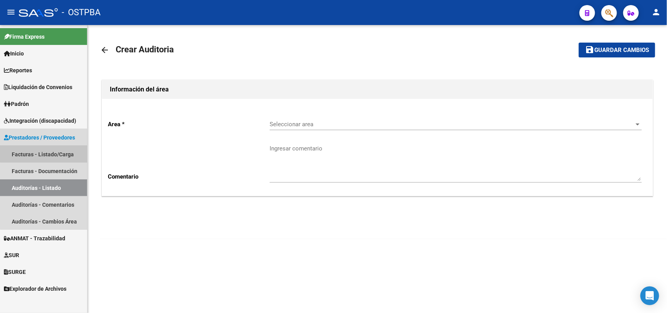
click at [50, 152] on link "Facturas - Listado/Carga" at bounding box center [43, 154] width 87 height 17
